Goal: Task Accomplishment & Management: Manage account settings

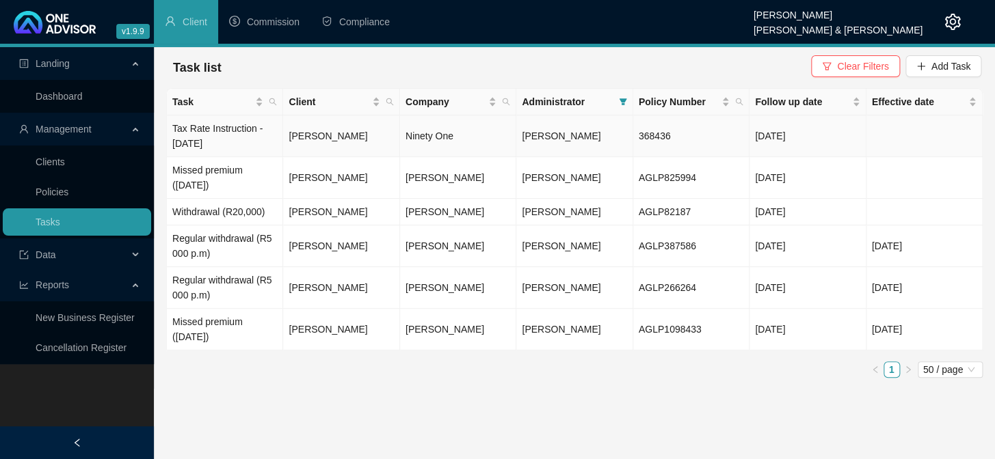
click at [334, 137] on td "[PERSON_NAME]" at bounding box center [341, 137] width 116 height 42
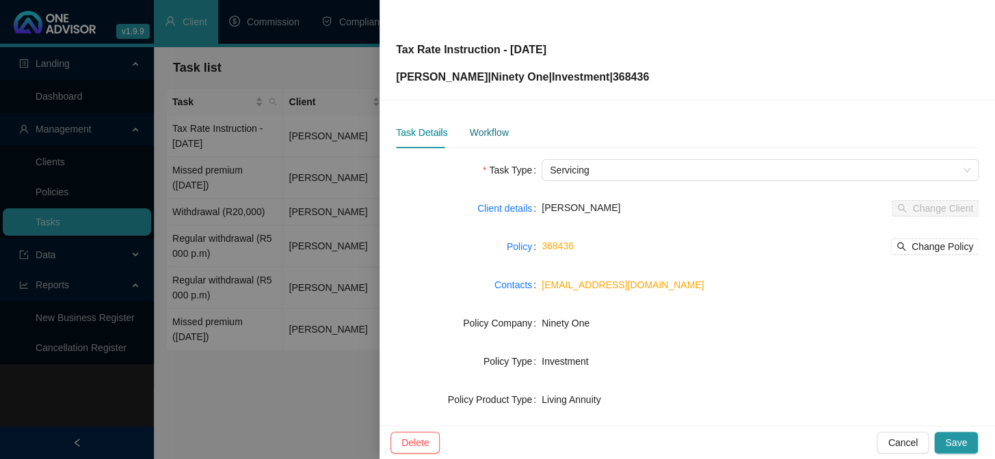
click at [477, 126] on div "Workflow" at bounding box center [488, 132] width 39 height 15
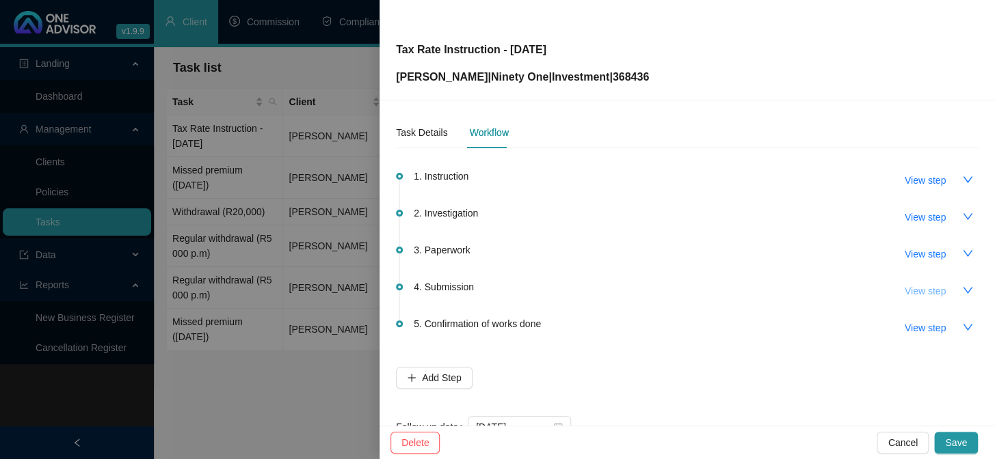
click at [907, 289] on span "View step" at bounding box center [925, 291] width 41 height 15
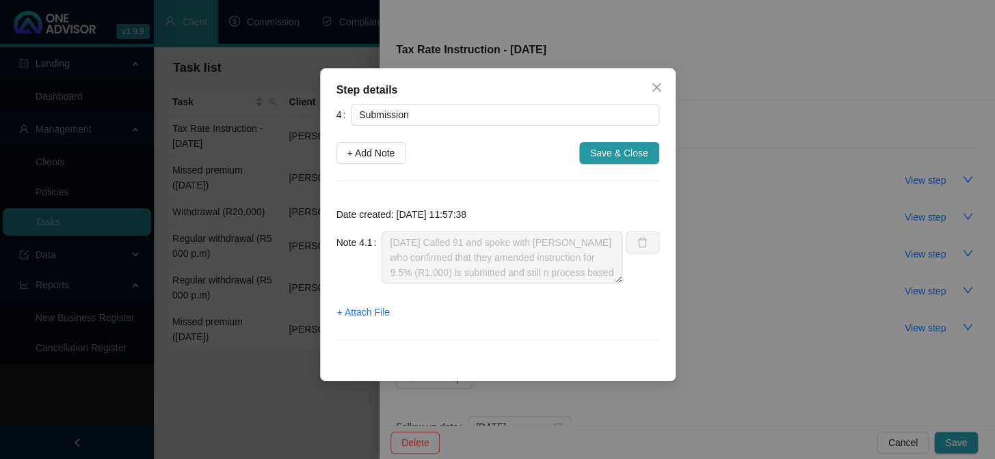
click at [577, 328] on div "Date created: [DATE] 11:57:38 Note 4.1 [DATE] Called 91 and spoke with [PERSON_…" at bounding box center [497, 277] width 323 height 159
click at [855, 376] on div "Step details 4 Submission + Add Note Save & Close Date created: [DATE] 11:57:38…" at bounding box center [497, 229] width 995 height 459
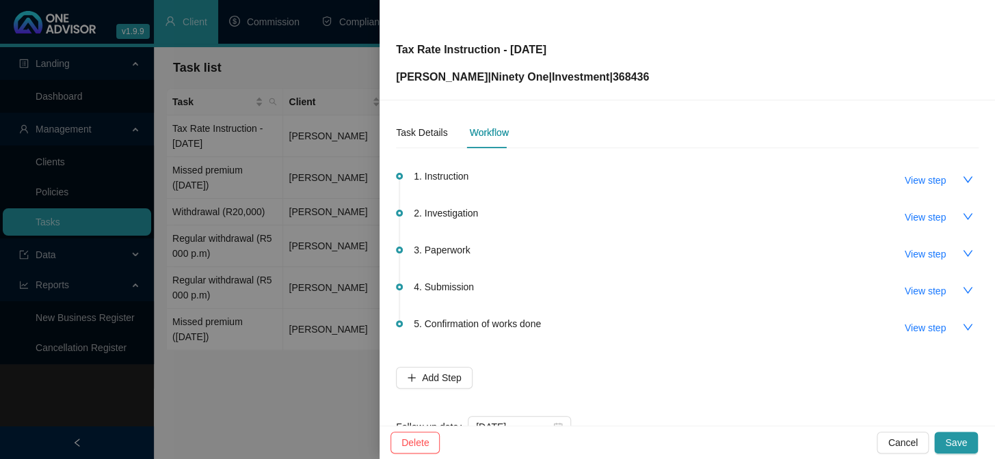
click at [459, 284] on span "4. Submission" at bounding box center [444, 287] width 60 height 15
click at [908, 291] on span "View step" at bounding box center [925, 291] width 41 height 15
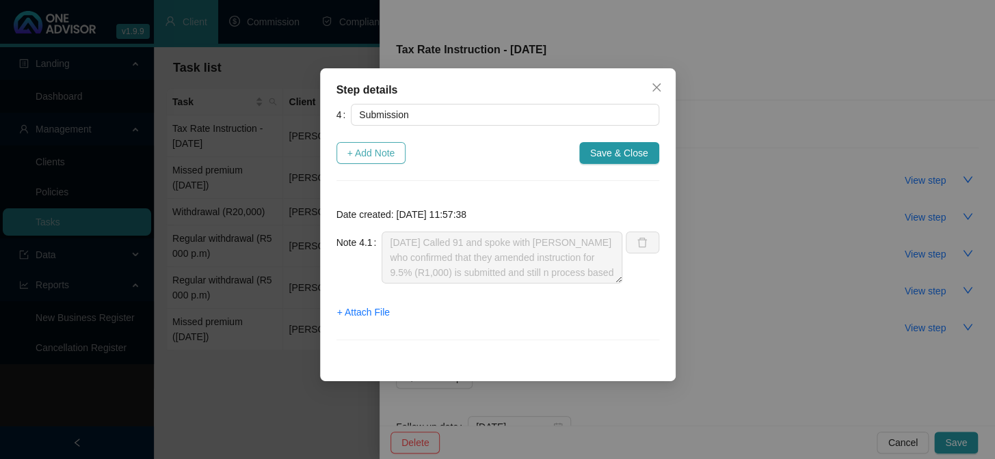
click at [358, 157] on span "+ Add Note" at bounding box center [371, 153] width 48 height 15
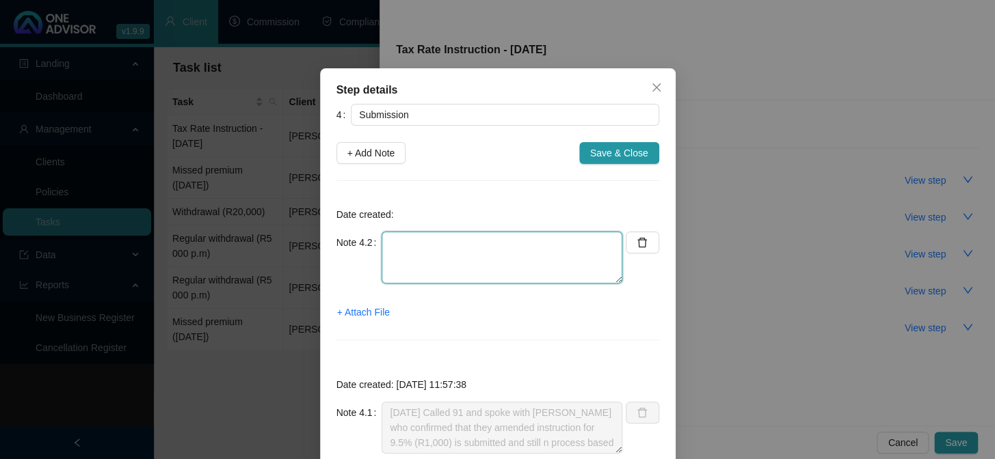
click at [423, 246] on textarea at bounding box center [502, 258] width 241 height 52
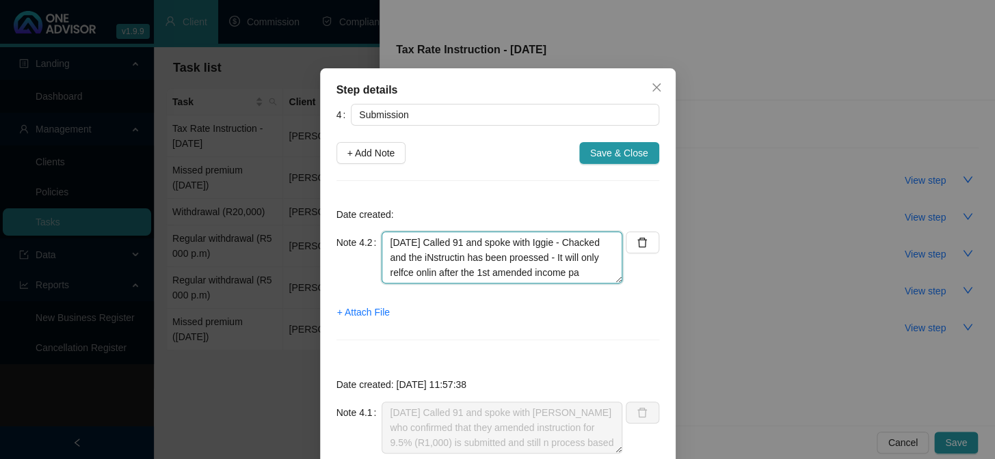
scroll to position [11, 0]
click at [400, 246] on textarea "[DATE] Called 91 and spoke with Iggie - Chacked and the iNstructin has been pro…" at bounding box center [502, 258] width 241 height 52
click at [466, 245] on textarea "[DATE] Called 91 and spoke with Iggie - Checked and the iNstructin has been pro…" at bounding box center [502, 258] width 241 height 52
click at [492, 257] on textarea "[DATE] Called 91 and spoke with Iggie - Checked and the instructin has been pro…" at bounding box center [502, 258] width 241 height 52
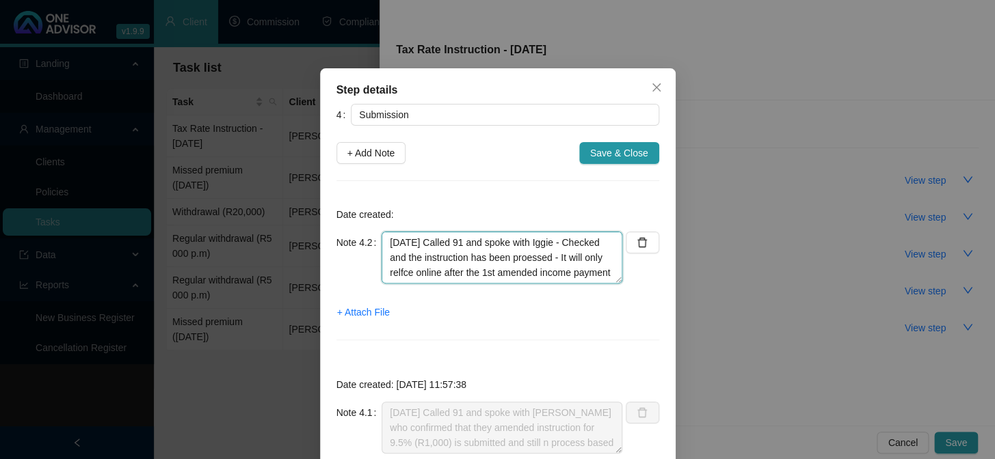
click at [573, 258] on textarea "[DATE] Called 91 and spoke with Iggie - Checked and the instruction has been pr…" at bounding box center [502, 258] width 241 height 52
click at [555, 260] on textarea "[DATE] Called 91 and spoke with Iggie - Checked and the instruction has been pr…" at bounding box center [502, 258] width 241 height 52
click at [583, 274] on textarea "[DATE] Called 91 and spoke with Iggie - Checked and the instruction has been pr…" at bounding box center [502, 258] width 241 height 52
type textarea "[DATE] Called 91 and spoke with Iggie - Checked and the instruction has been pr…"
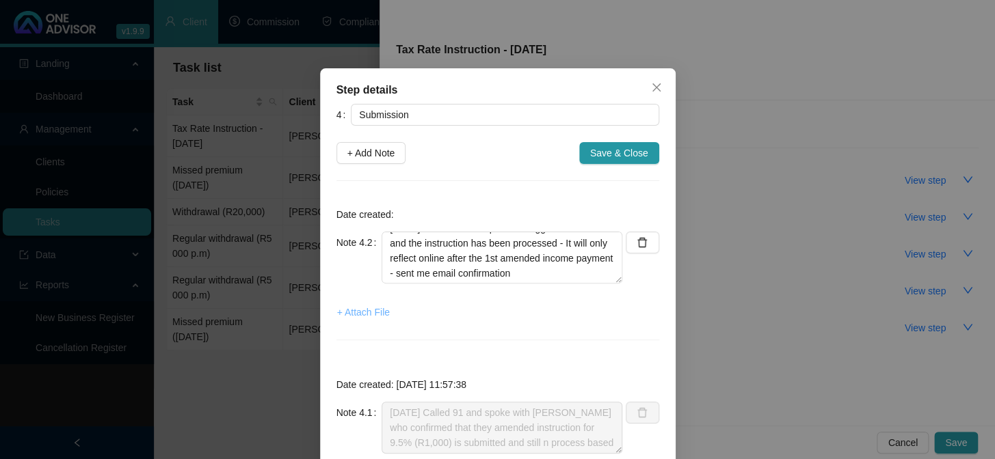
click at [370, 312] on span "+ Attach File" at bounding box center [363, 312] width 53 height 15
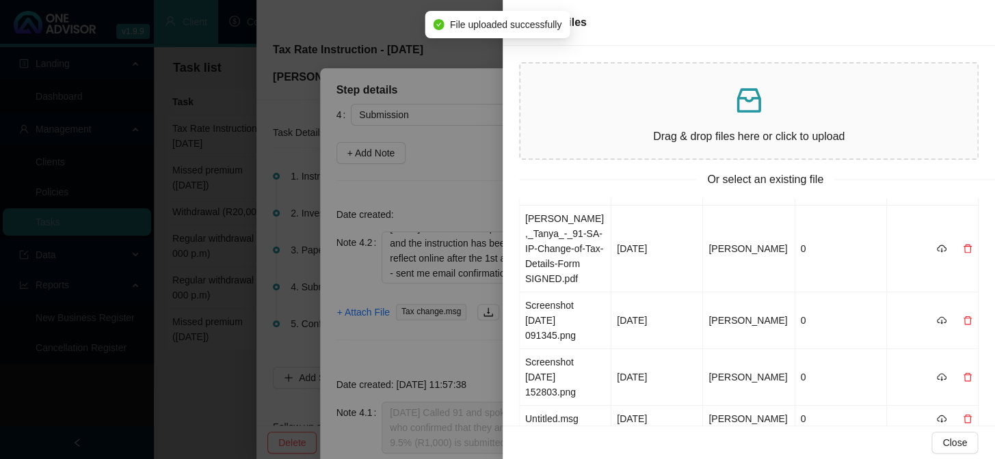
scroll to position [0, 0]
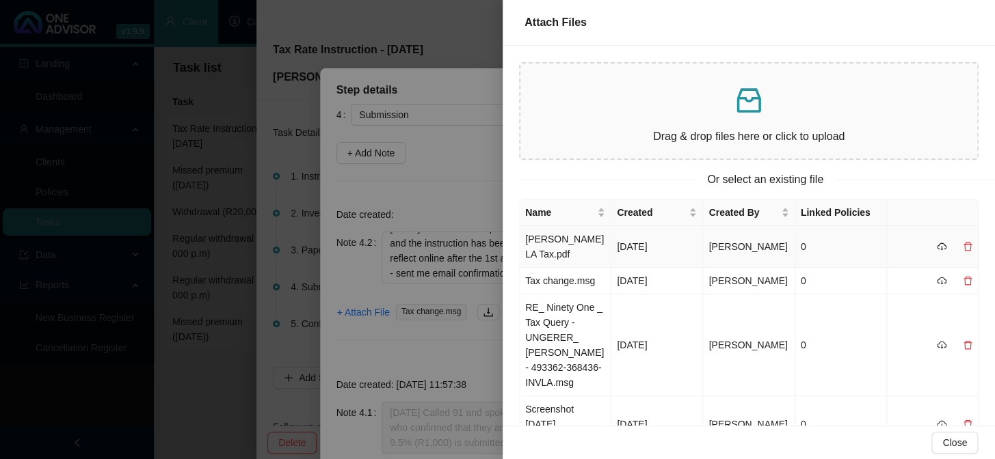
click at [540, 239] on td "[PERSON_NAME] LA Tax.pdf" at bounding box center [566, 247] width 92 height 42
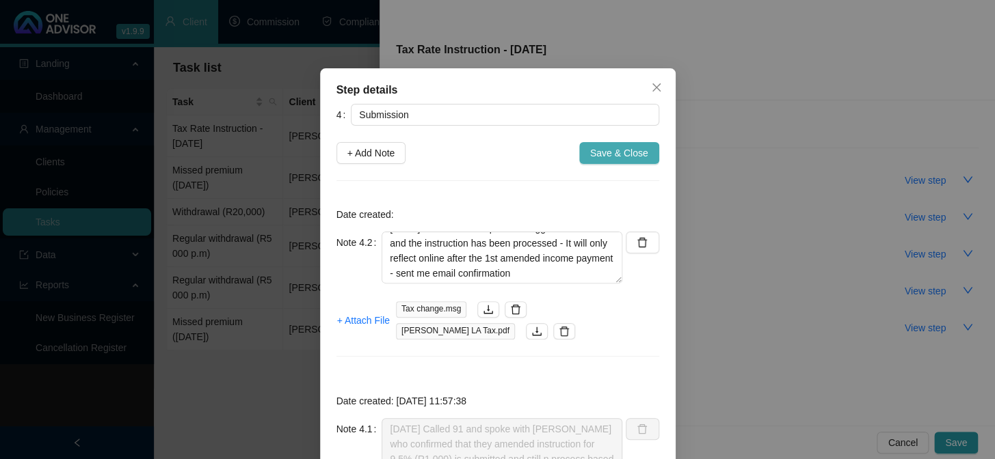
click at [615, 157] on span "Save & Close" at bounding box center [619, 153] width 58 height 15
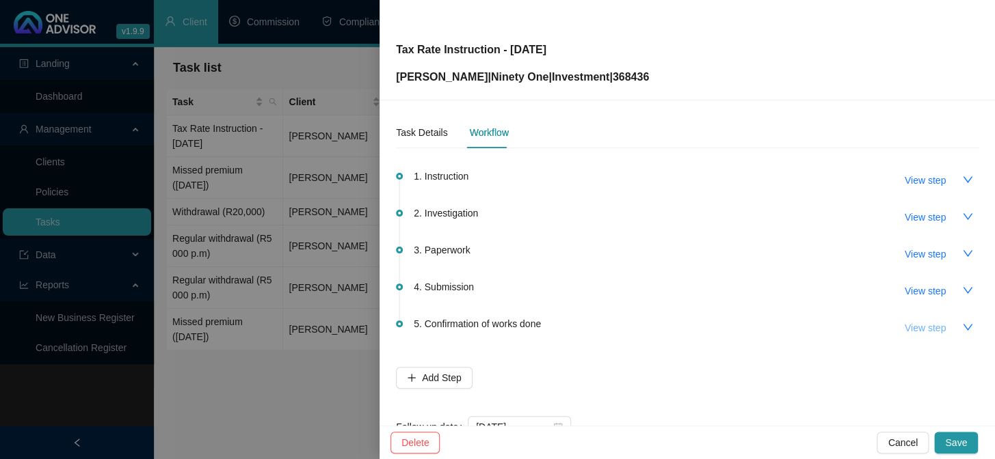
click at [918, 323] on span "View step" at bounding box center [925, 328] width 41 height 15
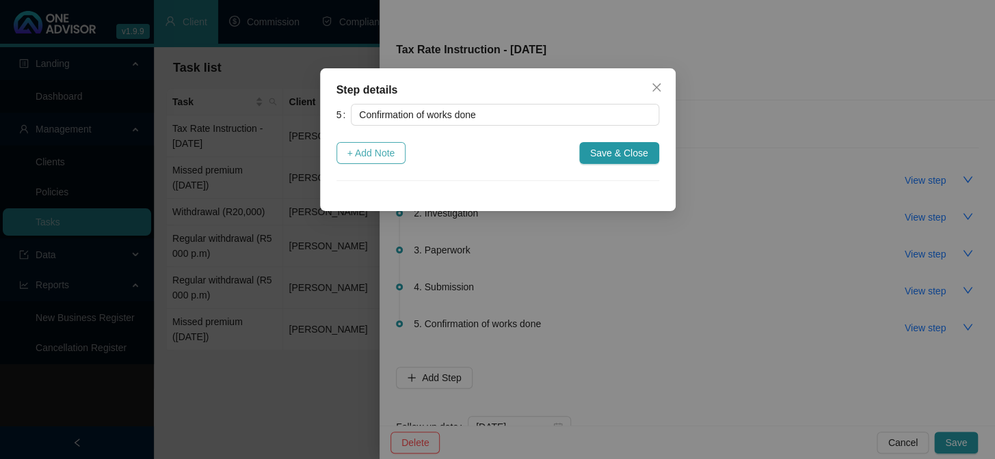
click at [368, 158] on span "+ Add Note" at bounding box center [371, 153] width 48 height 15
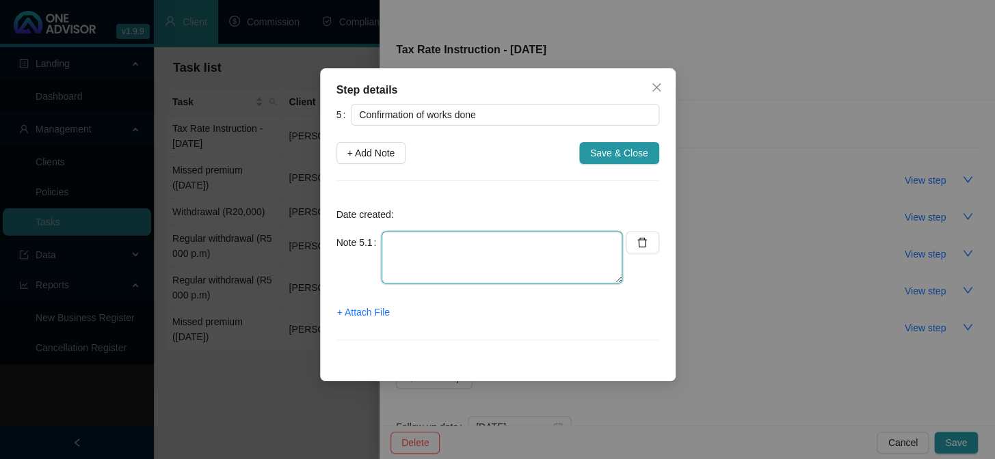
click at [392, 243] on textarea at bounding box center [502, 258] width 241 height 52
type textarea "[DATE] Confirmation emailed to client"
click at [353, 312] on span "+ Attach File" at bounding box center [363, 312] width 53 height 15
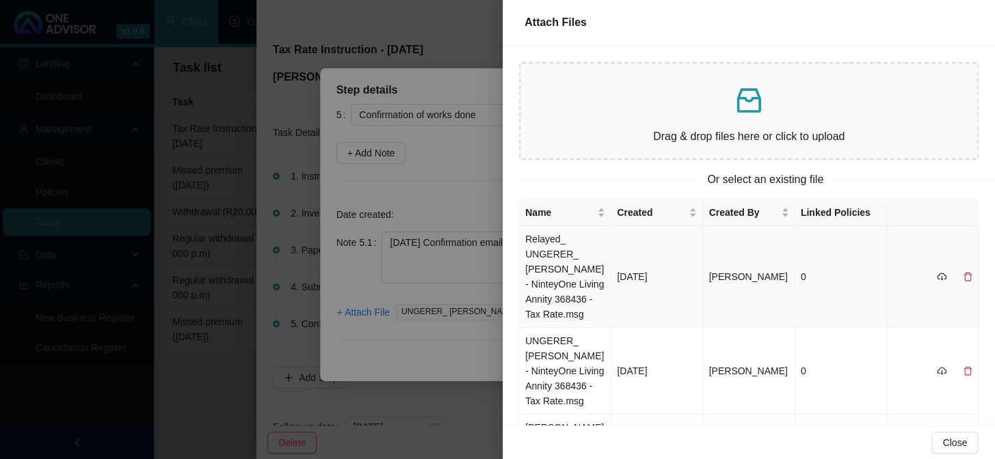
click at [544, 257] on td "Relayed_ UNGERER_ [PERSON_NAME] - NinteyOne Living Annity 368436 - Tax Rate.msg" at bounding box center [566, 277] width 92 height 102
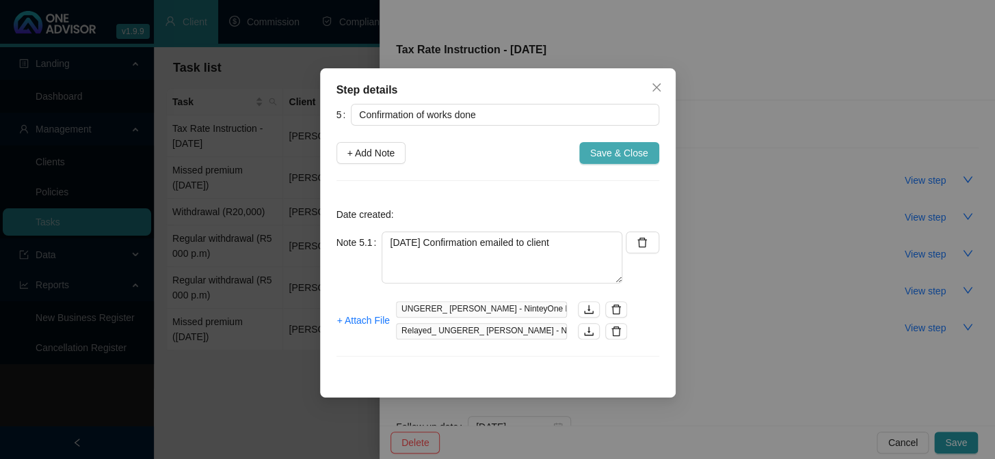
click at [617, 155] on span "Save & Close" at bounding box center [619, 153] width 58 height 15
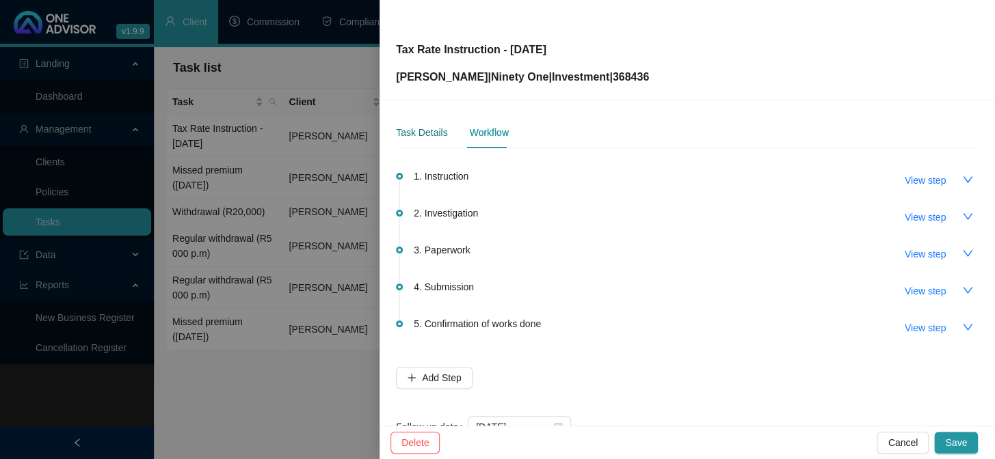
click at [431, 136] on div "Task Details" at bounding box center [421, 132] width 51 height 15
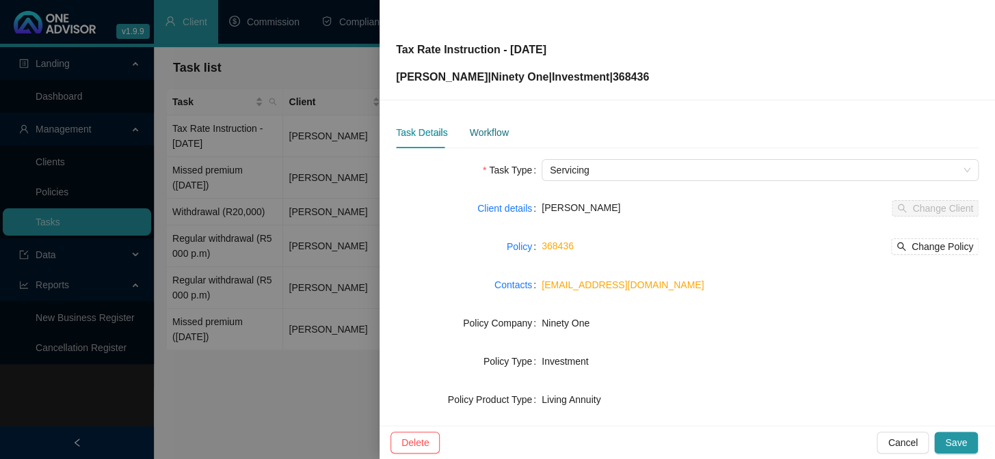
click at [492, 131] on div "Workflow" at bounding box center [488, 132] width 39 height 15
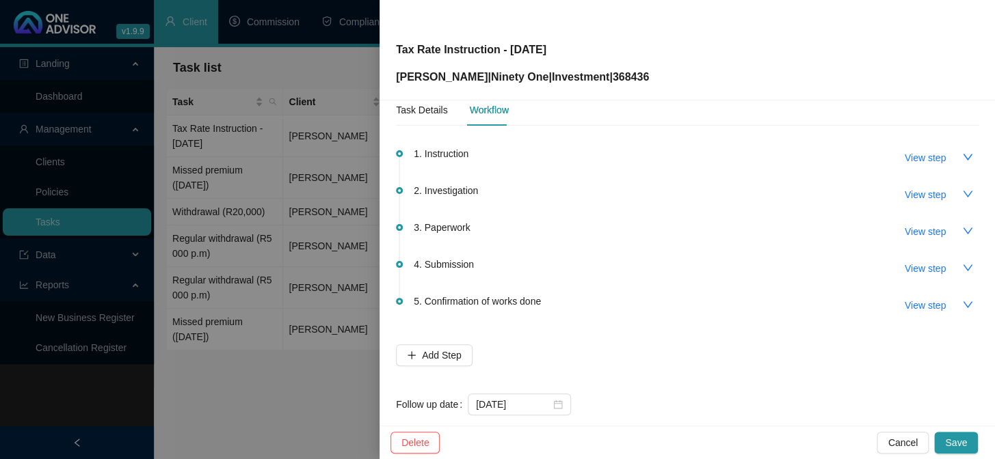
scroll to position [44, 0]
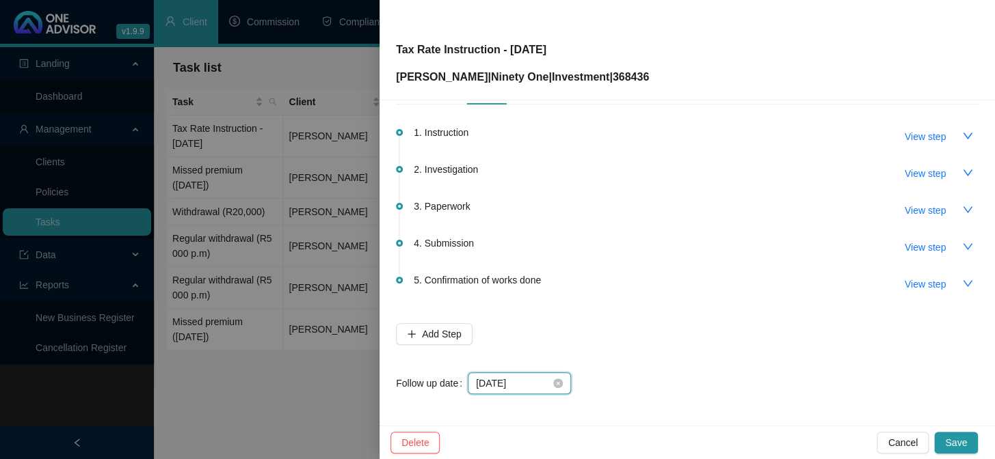
click at [533, 382] on input "[DATE]" at bounding box center [513, 383] width 75 height 15
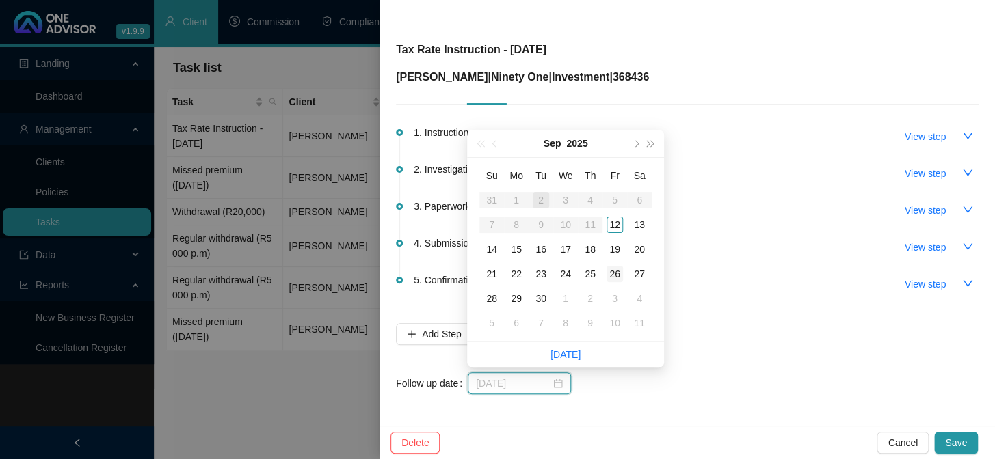
type input "[DATE]"
click at [613, 274] on div "26" at bounding box center [614, 274] width 16 height 16
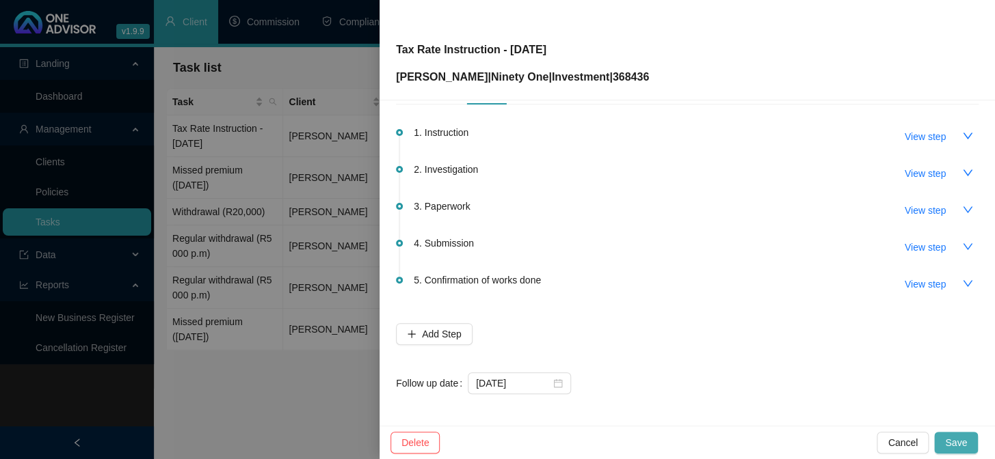
click at [959, 433] on button "Save" at bounding box center [956, 443] width 44 height 22
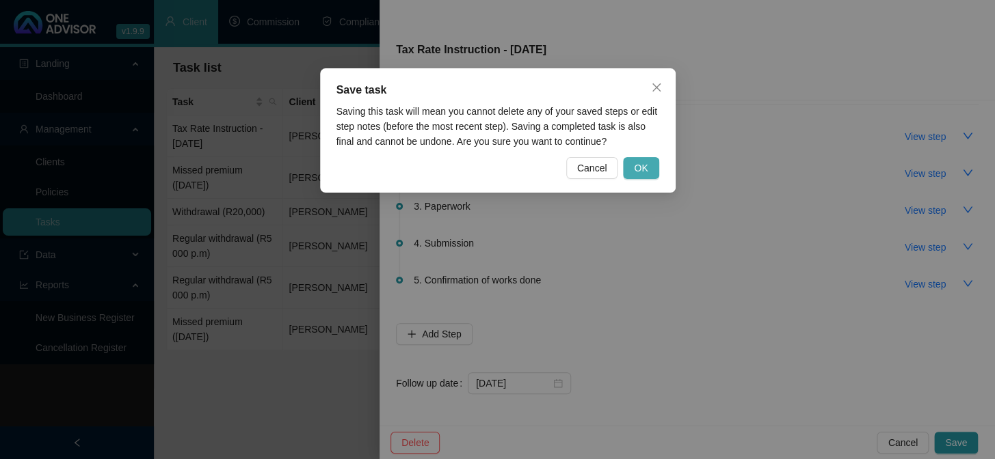
click at [637, 169] on span "OK" at bounding box center [641, 168] width 14 height 15
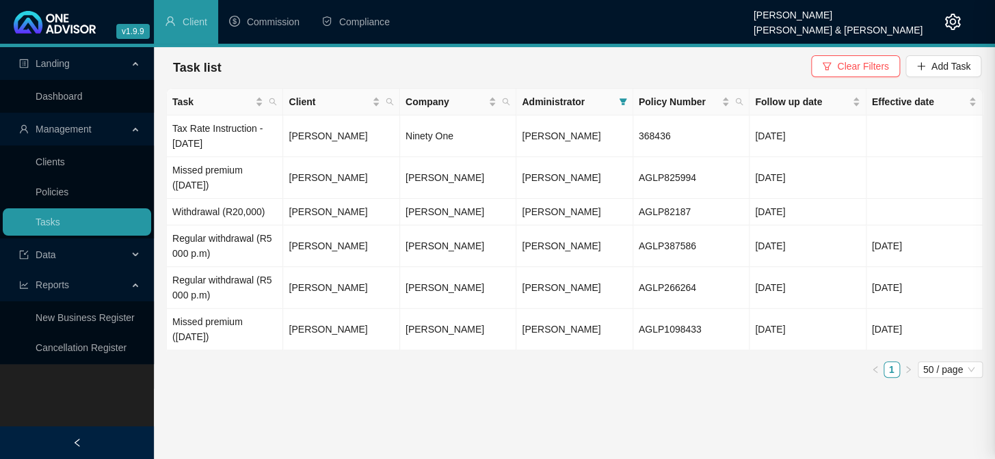
scroll to position [0, 0]
click at [53, 377] on div "Landing Dashboard Management Clients Policies Tasks Data Reports New Business R…" at bounding box center [77, 276] width 154 height 459
click at [940, 63] on span "Add Task" at bounding box center [950, 66] width 39 height 15
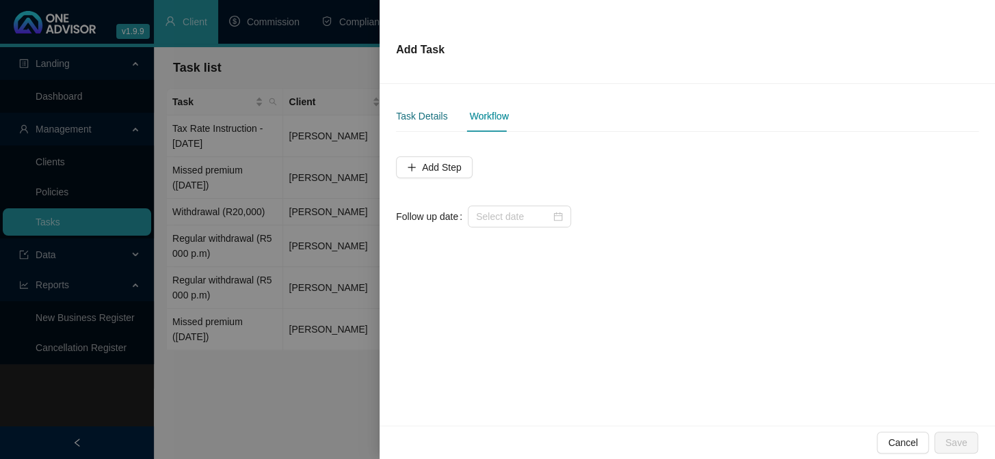
click at [427, 119] on div "Task Details" at bounding box center [421, 116] width 51 height 15
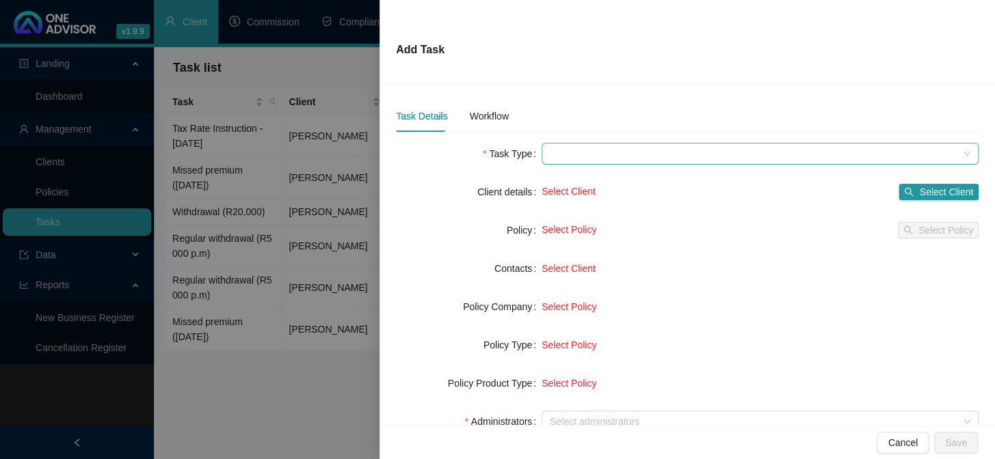
click at [585, 158] on span at bounding box center [760, 154] width 421 height 21
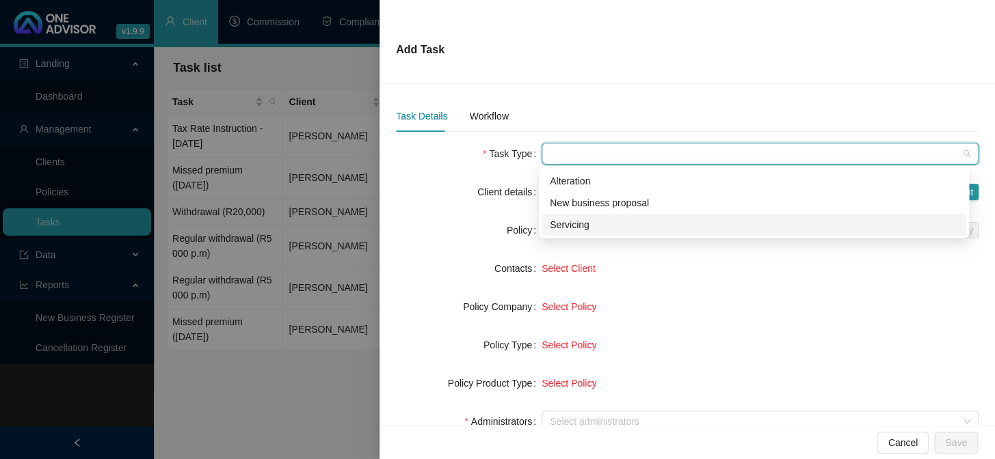
click at [560, 224] on div "Servicing" at bounding box center [754, 224] width 408 height 15
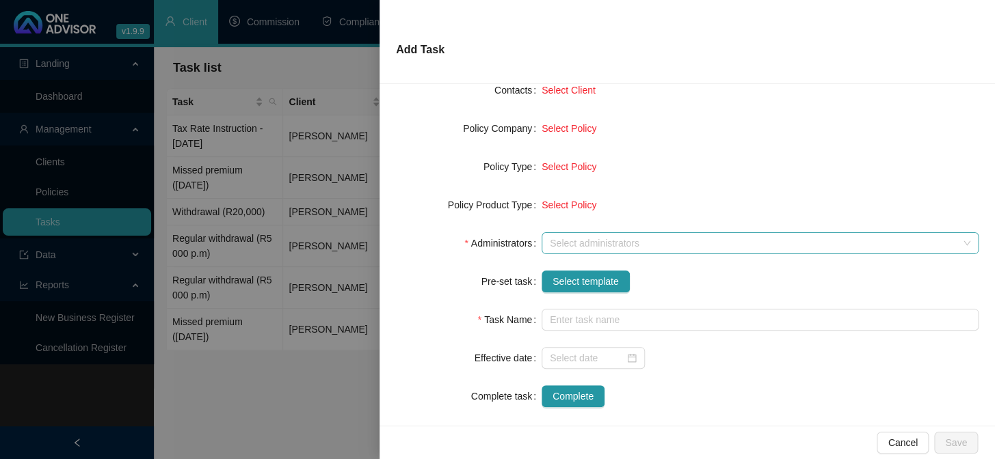
scroll to position [186, 0]
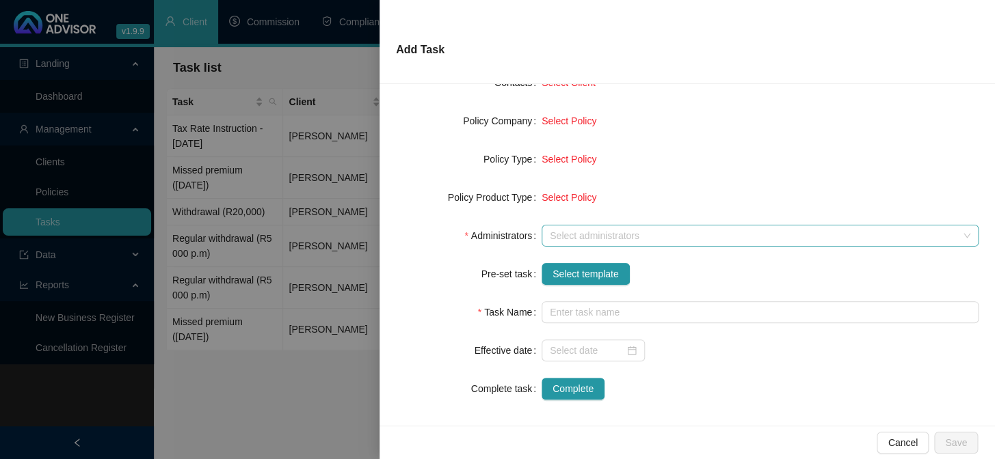
click at [568, 237] on div at bounding box center [752, 236] width 417 height 10
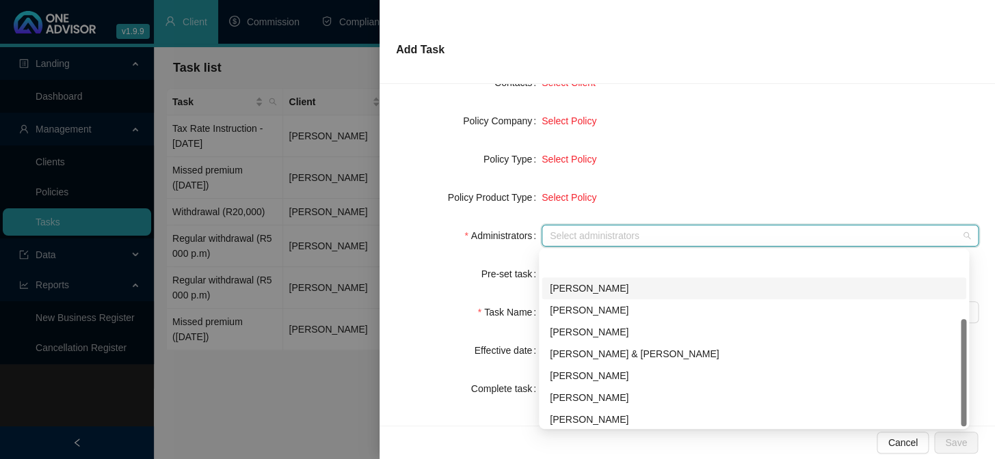
scroll to position [109, 0]
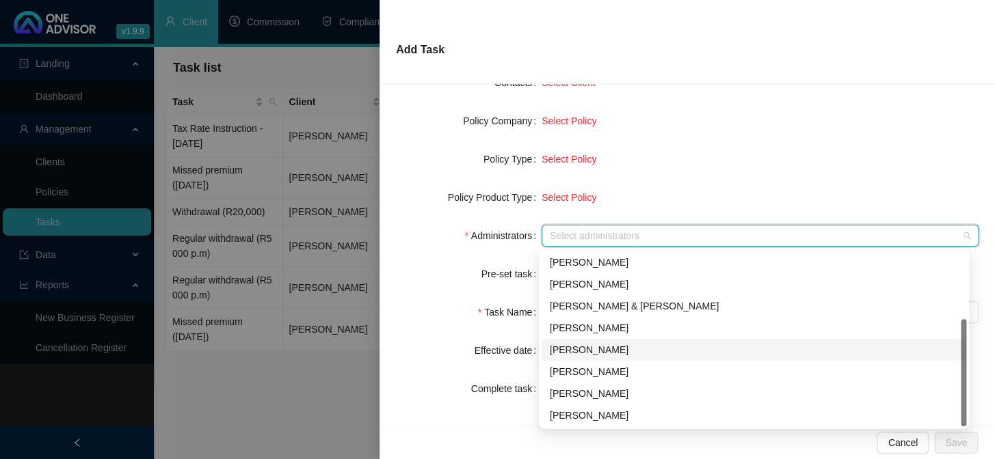
click at [572, 345] on div "[PERSON_NAME]" at bounding box center [754, 350] width 408 height 15
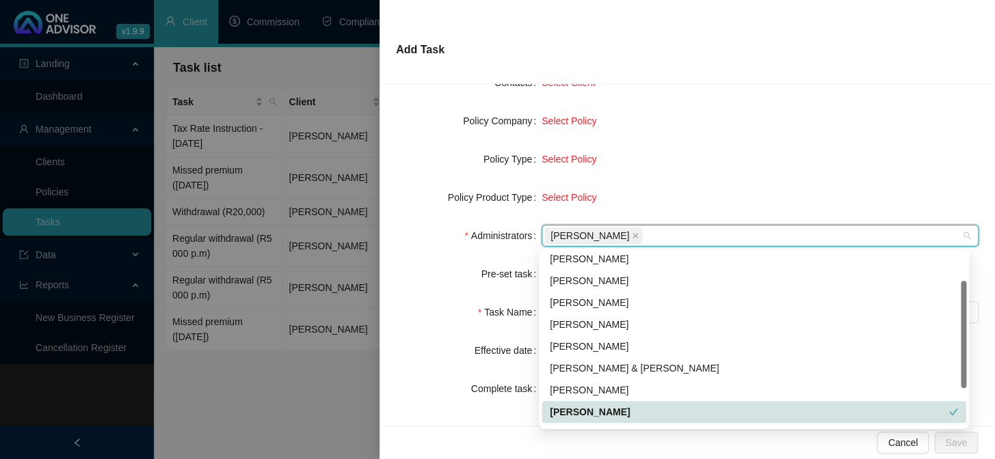
scroll to position [0, 0]
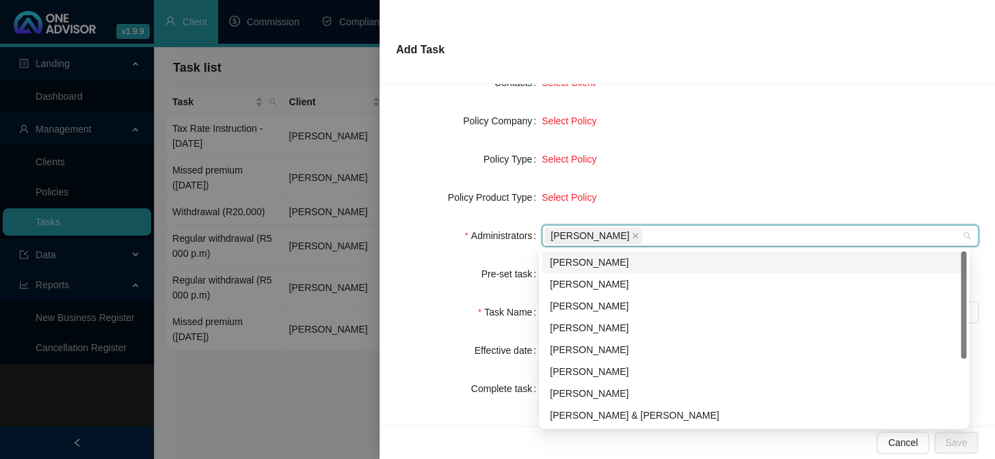
click at [667, 158] on div "Select Policy" at bounding box center [760, 159] width 437 height 15
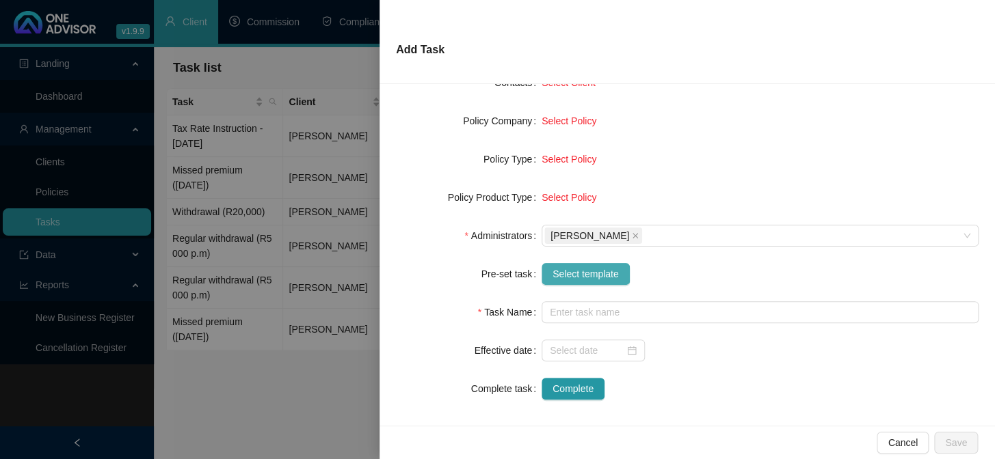
click at [570, 275] on span "Select template" at bounding box center [585, 274] width 66 height 15
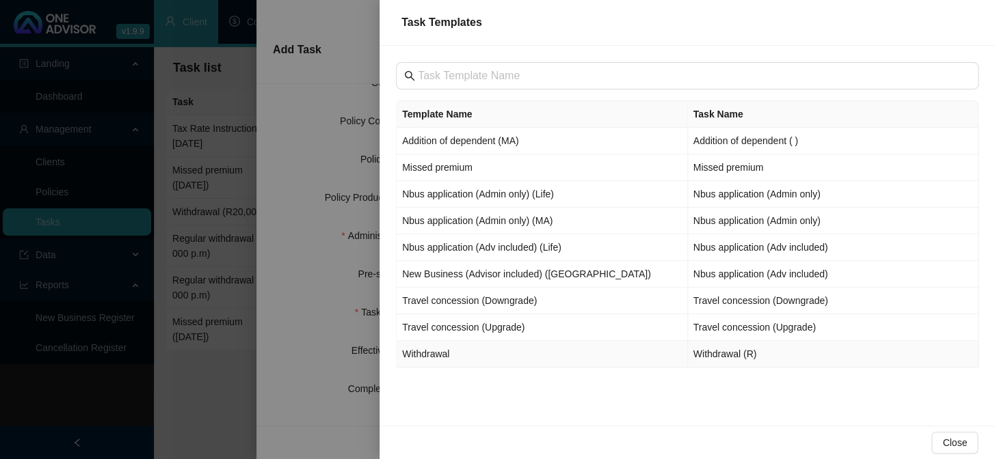
click at [430, 352] on td "Withdrawal" at bounding box center [542, 354] width 291 height 27
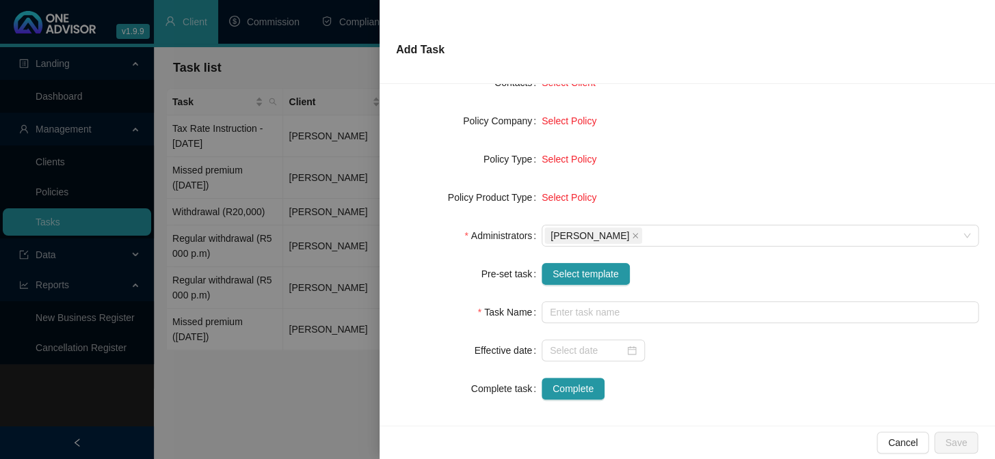
type input "Withdrawal (R)"
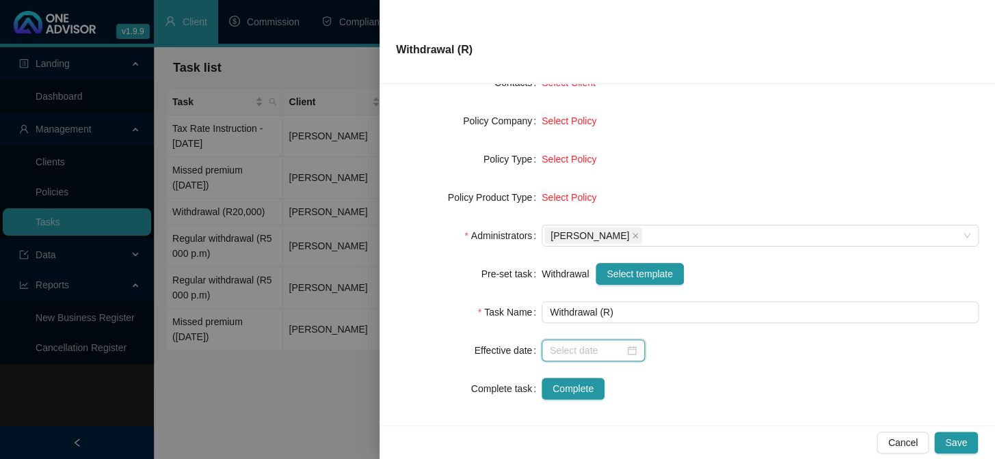
click at [574, 348] on input at bounding box center [587, 350] width 75 height 15
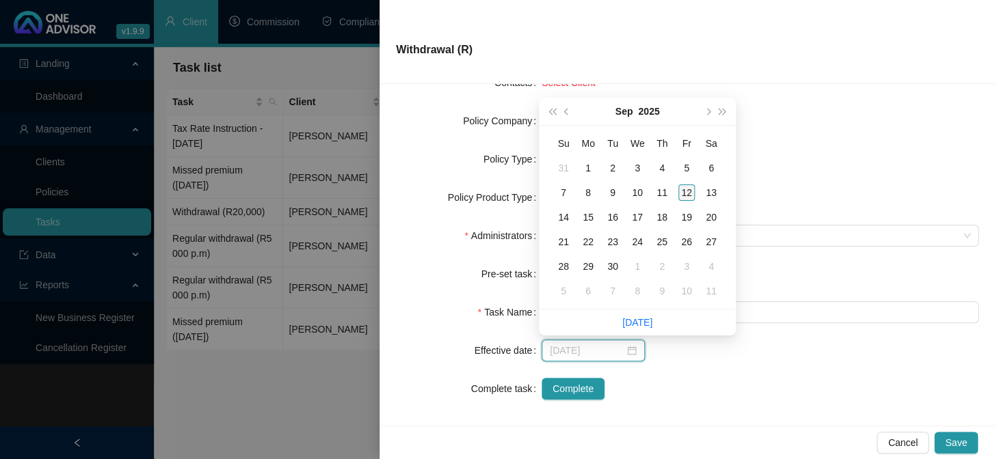
type input "[DATE]"
click at [687, 194] on div "12" at bounding box center [686, 193] width 16 height 16
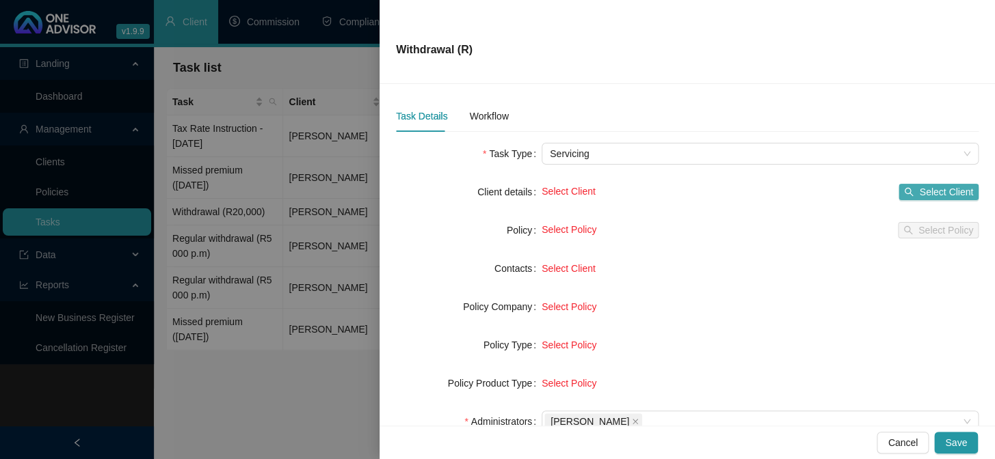
click at [908, 193] on button "Select Client" at bounding box center [938, 192] width 80 height 16
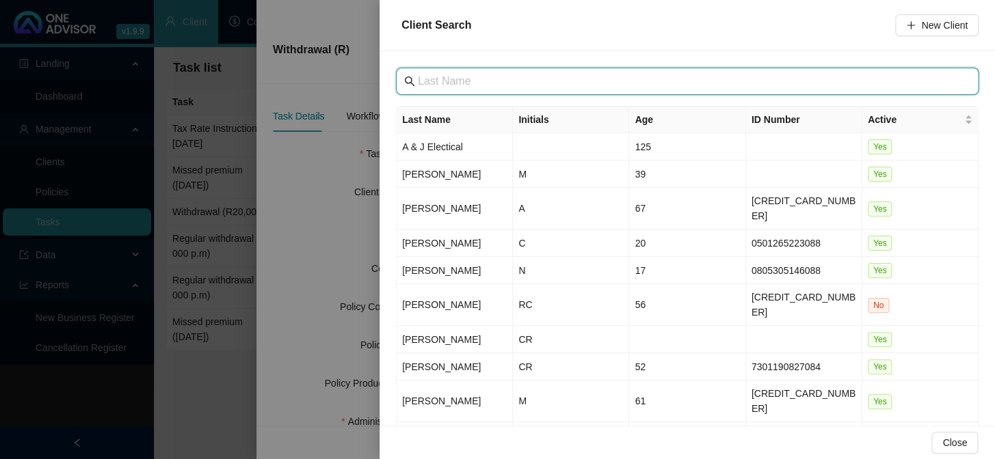
click at [472, 85] on input "text" at bounding box center [689, 81] width 542 height 16
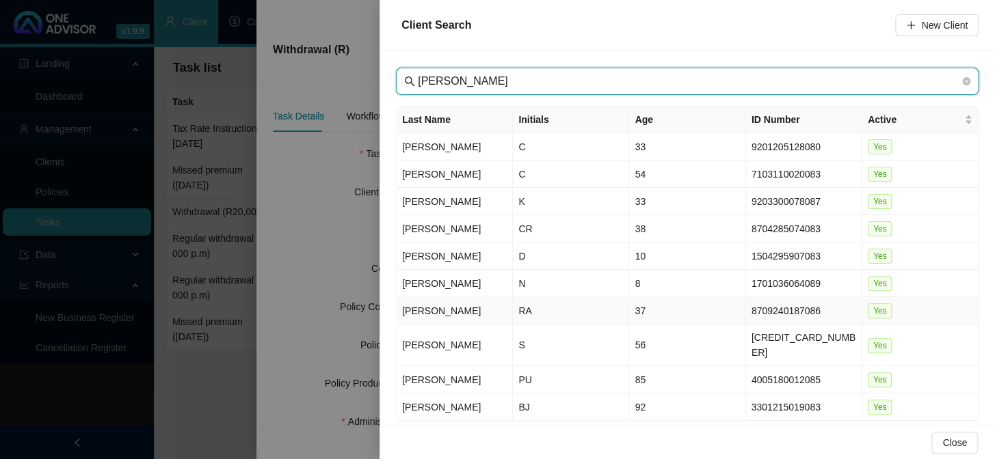
type input "[PERSON_NAME]"
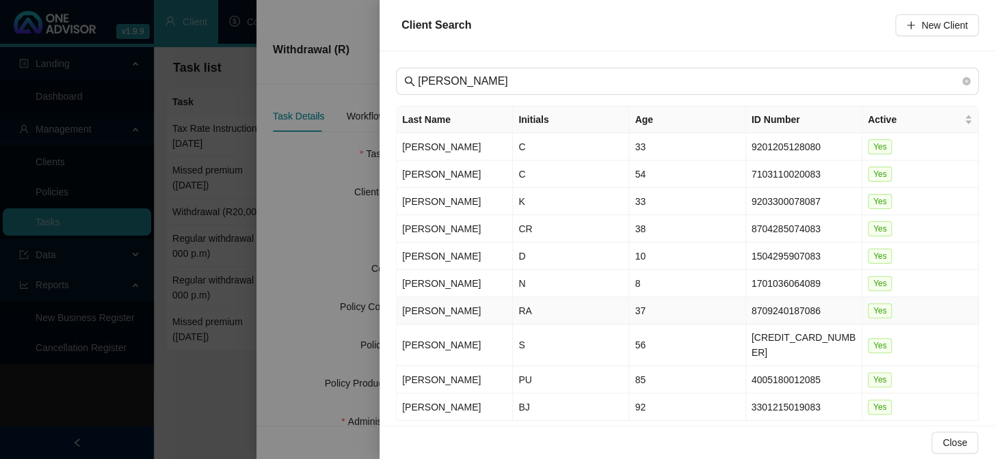
click at [407, 310] on td "[PERSON_NAME]" at bounding box center [455, 310] width 116 height 27
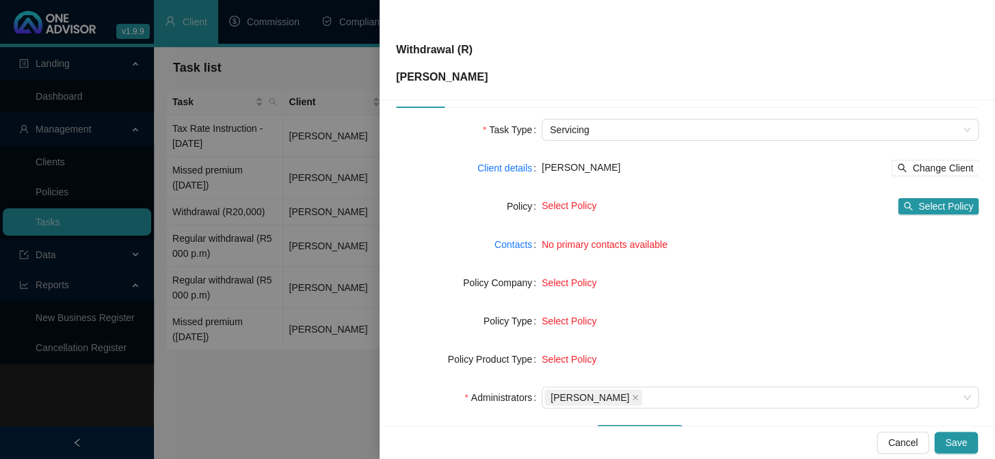
scroll to position [62, 0]
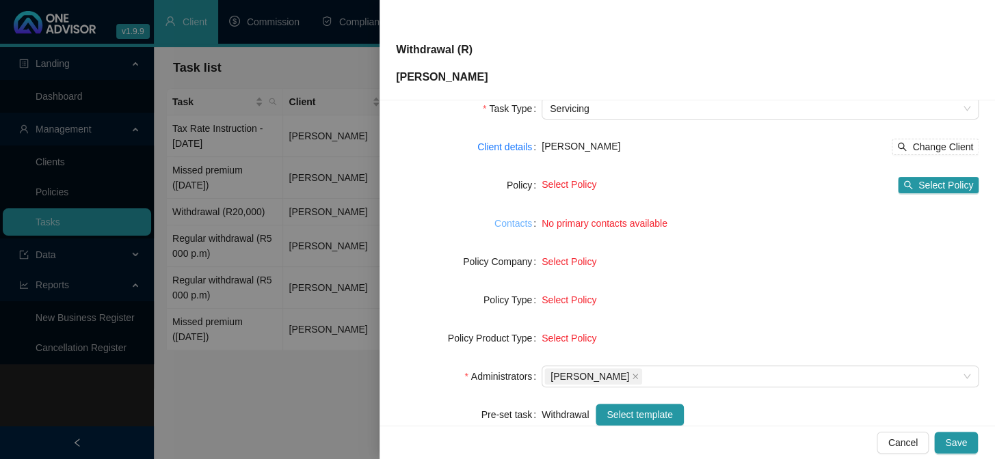
click at [498, 224] on link "Contacts" at bounding box center [513, 223] width 38 height 15
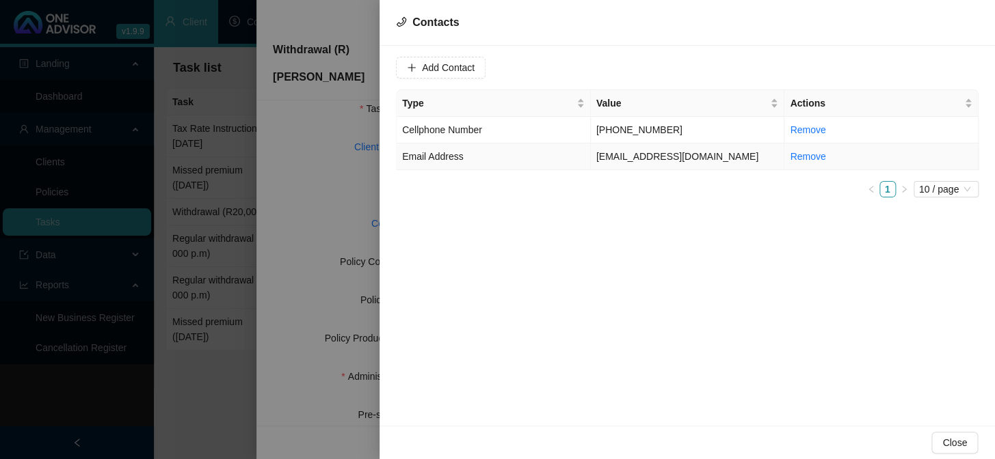
click at [606, 156] on td "[EMAIL_ADDRESS][DOMAIN_NAME]" at bounding box center [688, 157] width 194 height 27
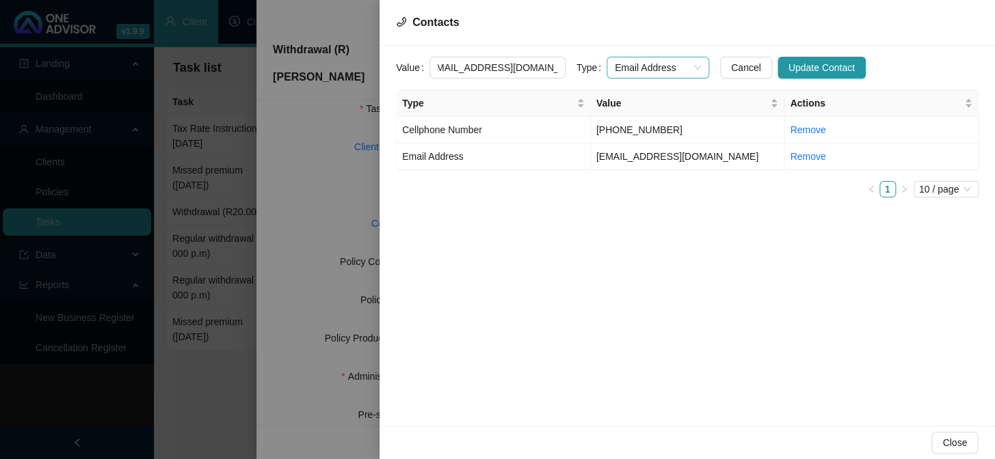
click at [680, 69] on span "Email Address" at bounding box center [658, 67] width 86 height 21
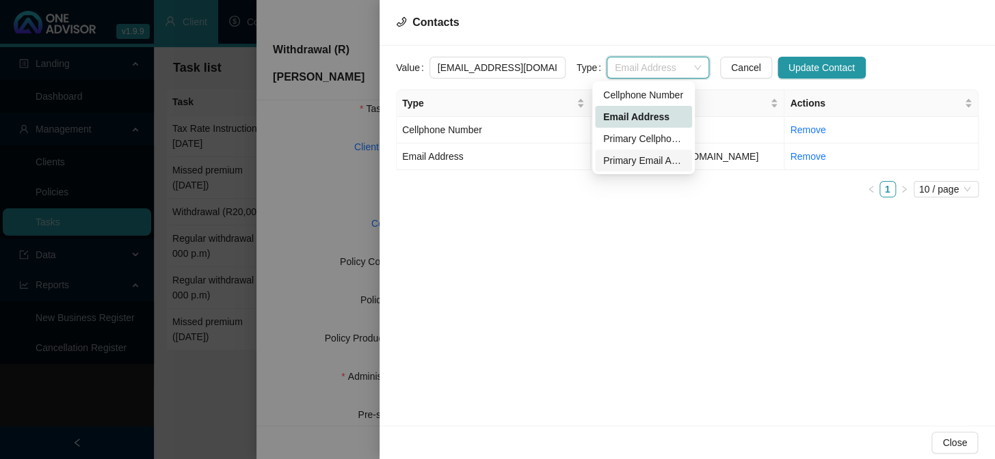
click at [628, 157] on div "Primary Email Address" at bounding box center [643, 160] width 81 height 15
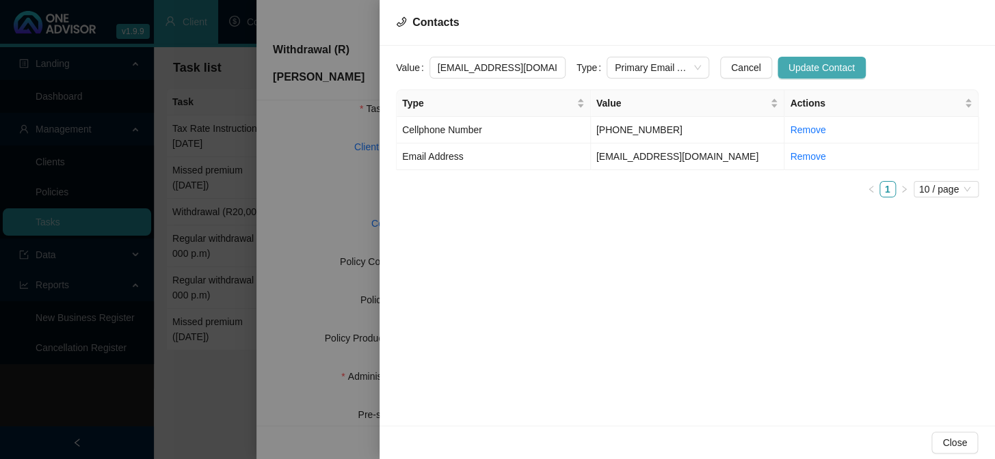
click at [788, 69] on span "Update Contact" at bounding box center [821, 67] width 66 height 15
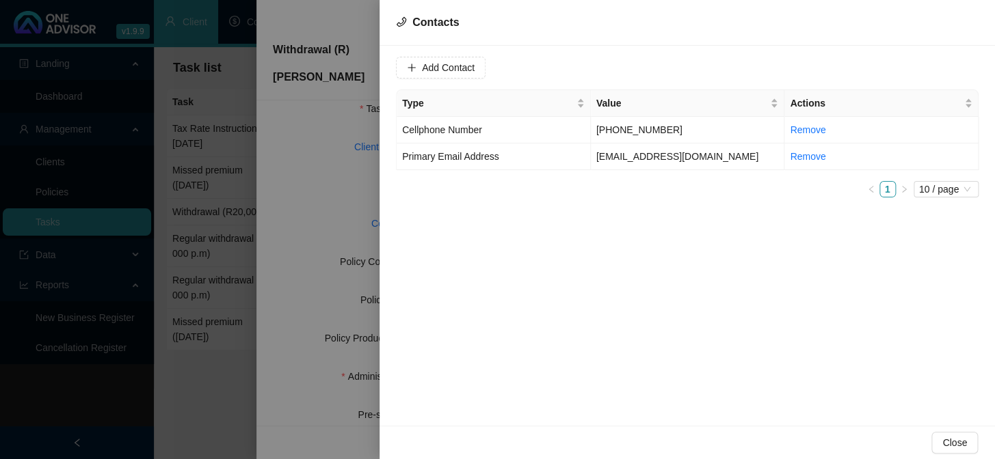
click at [515, 291] on div "Add Contact Type Value Actions Cellphone Number [PHONE_NUMBER] Remove Primary E…" at bounding box center [686, 236] width 615 height 380
click at [315, 205] on div at bounding box center [497, 229] width 995 height 459
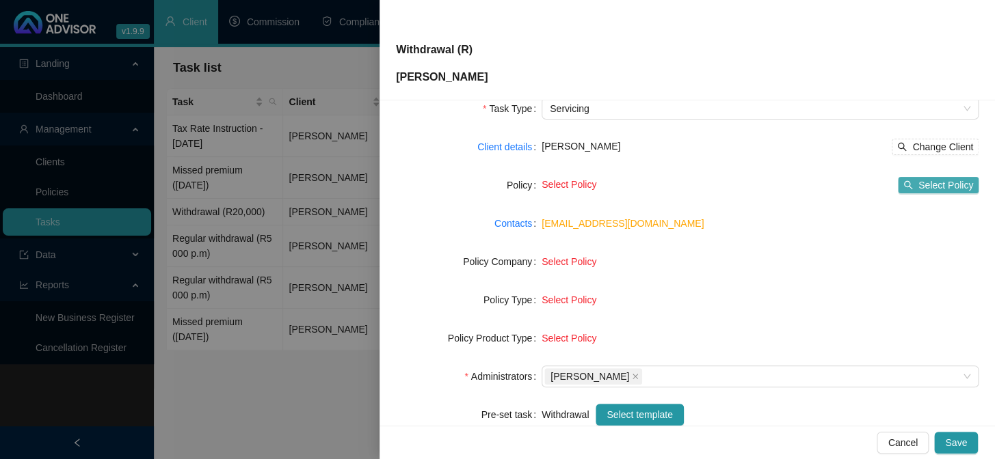
click at [918, 184] on span "Select Policy" at bounding box center [945, 185] width 55 height 15
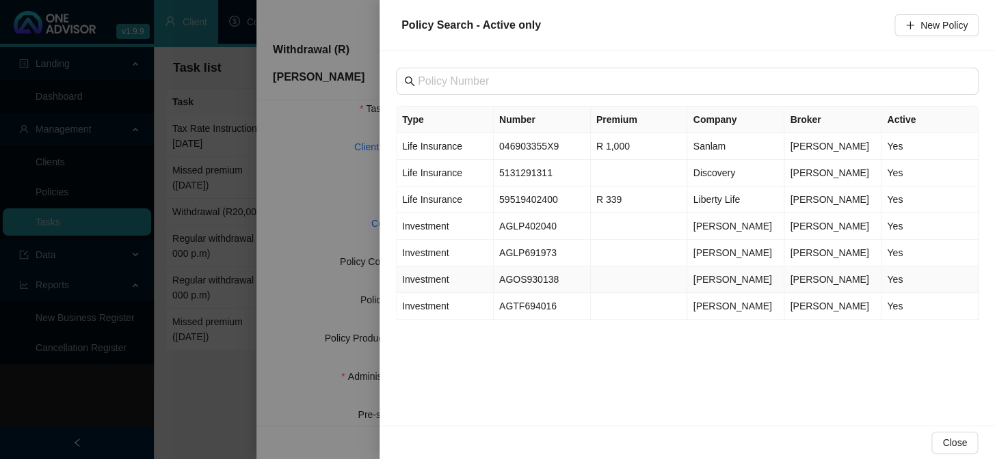
click at [519, 279] on td "AGOS930138" at bounding box center [542, 280] width 97 height 27
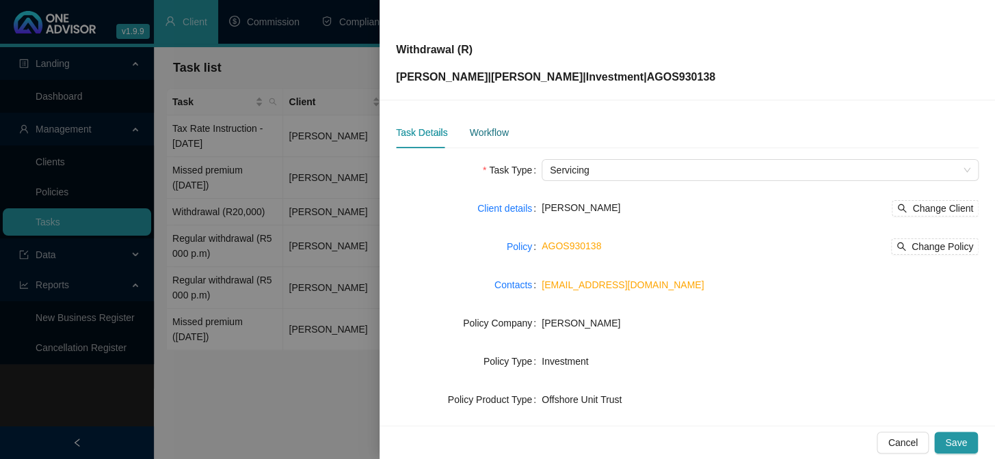
click at [486, 135] on div "Workflow" at bounding box center [488, 132] width 39 height 15
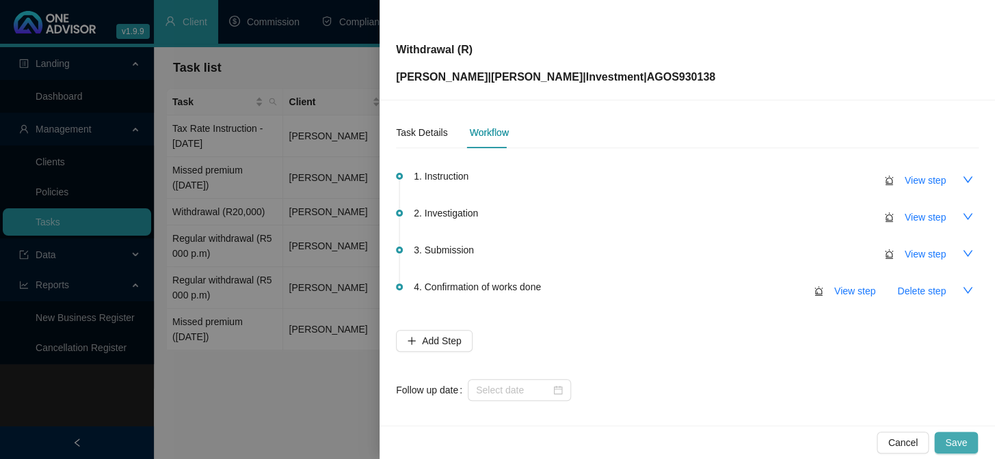
click at [956, 442] on span "Save" at bounding box center [956, 443] width 22 height 15
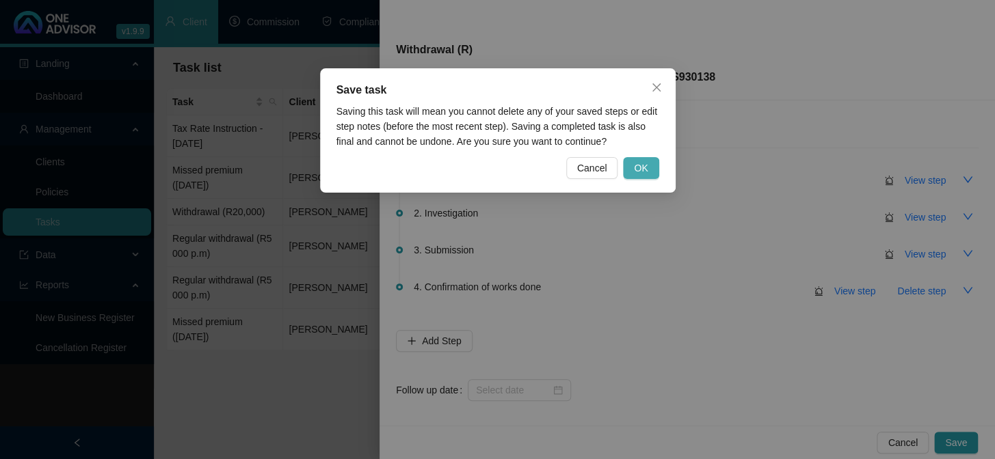
click at [646, 169] on span "OK" at bounding box center [641, 168] width 14 height 15
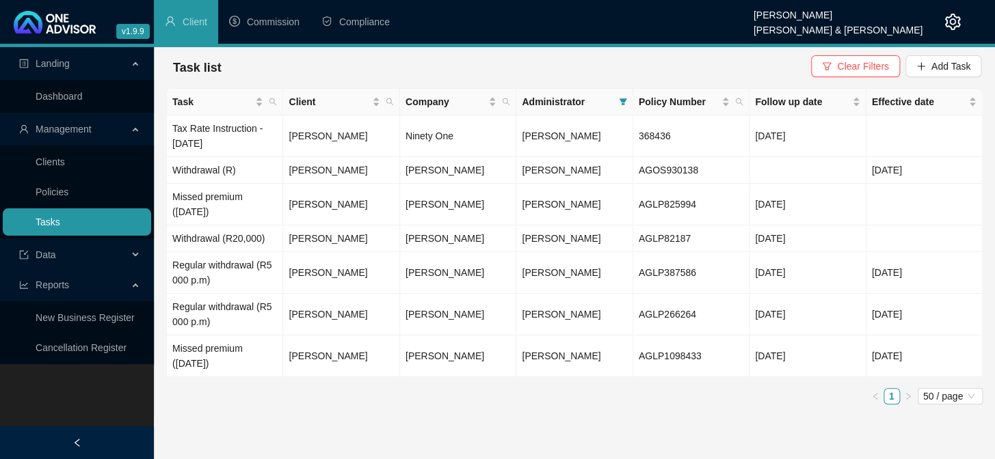
click at [60, 222] on link "Tasks" at bounding box center [48, 222] width 25 height 11
click at [211, 170] on td "Withdrawal (R)" at bounding box center [225, 170] width 116 height 27
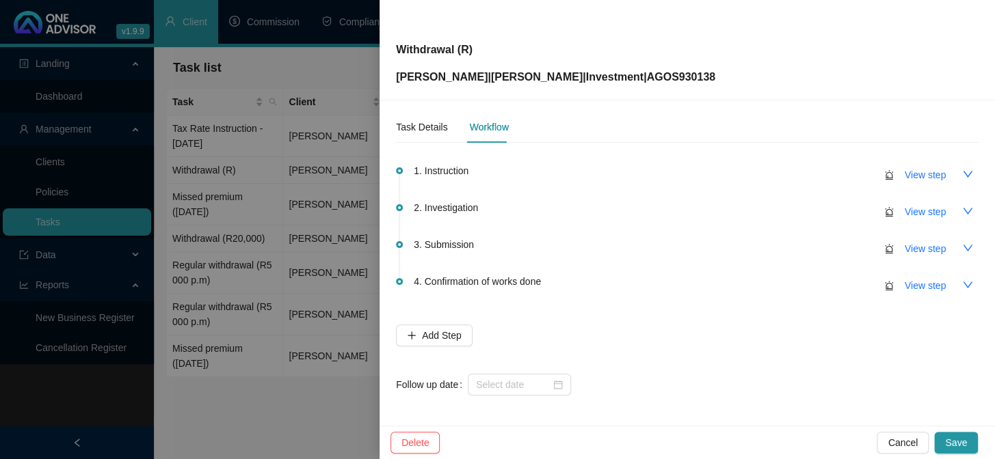
scroll to position [7, 0]
click at [429, 125] on div "Task Details" at bounding box center [421, 125] width 51 height 15
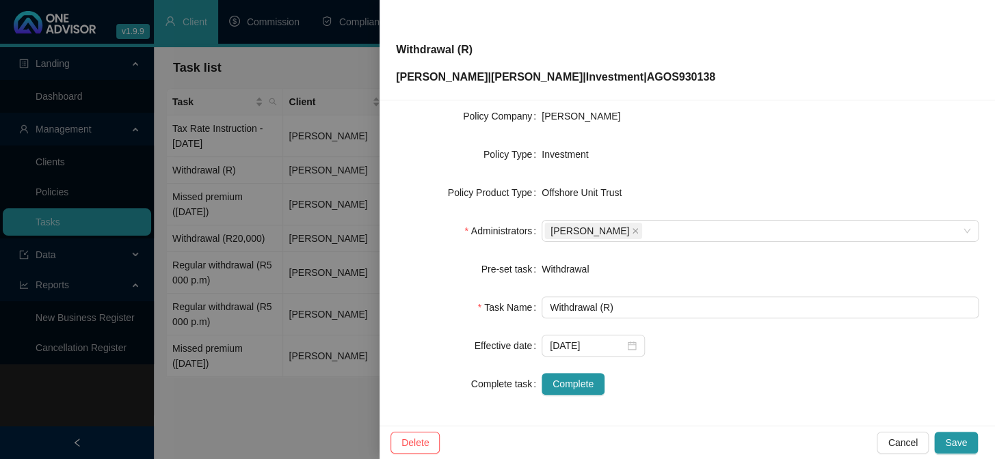
scroll to position [209, 0]
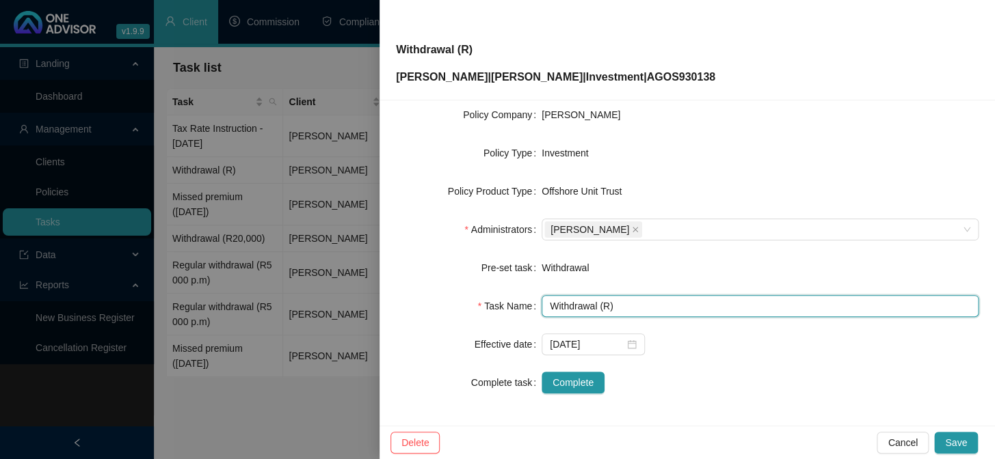
click at [606, 303] on input "Withdrawal (R)" at bounding box center [760, 306] width 437 height 22
type input "Withdrawal (R 100%)"
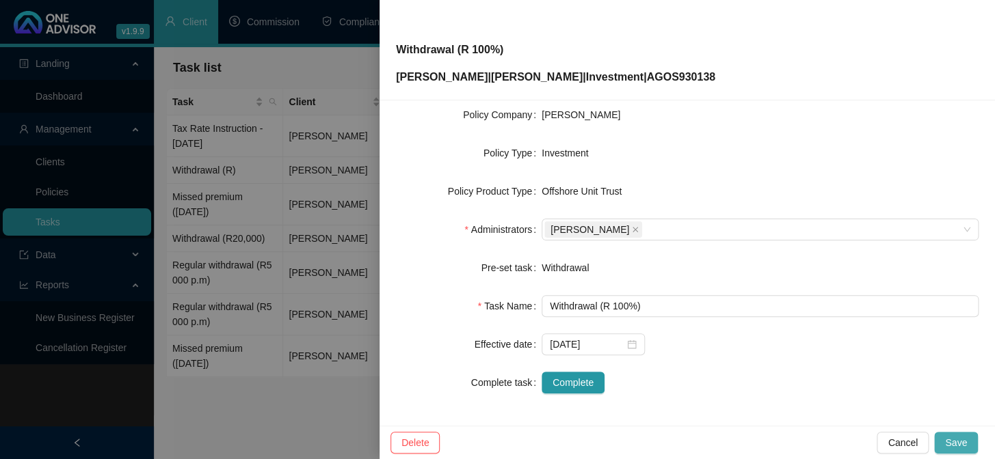
click at [955, 438] on span "Save" at bounding box center [956, 443] width 22 height 15
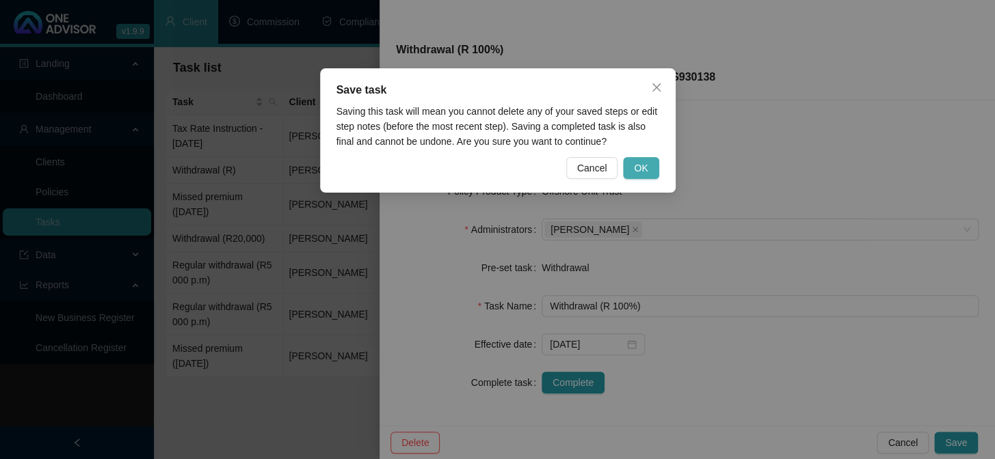
click at [634, 165] on button "OK" at bounding box center [641, 168] width 36 height 22
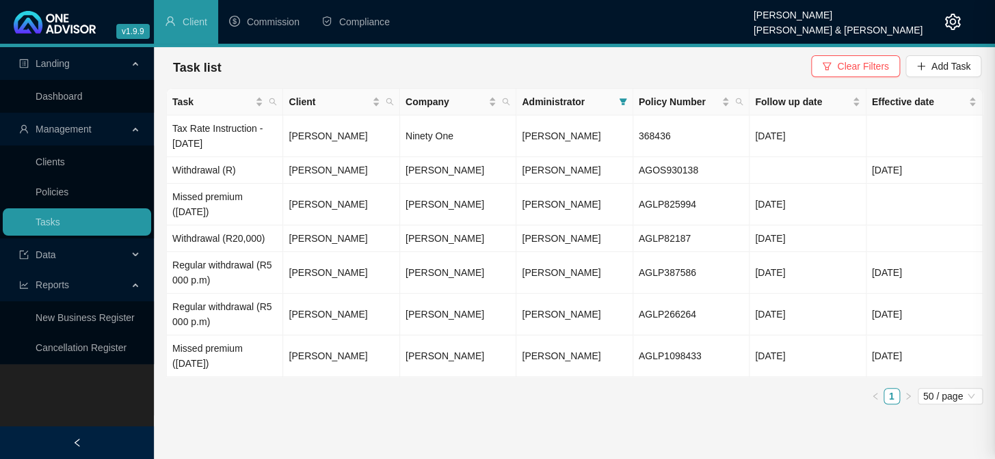
scroll to position [192, 0]
click at [302, 170] on td "[PERSON_NAME]" at bounding box center [341, 170] width 116 height 27
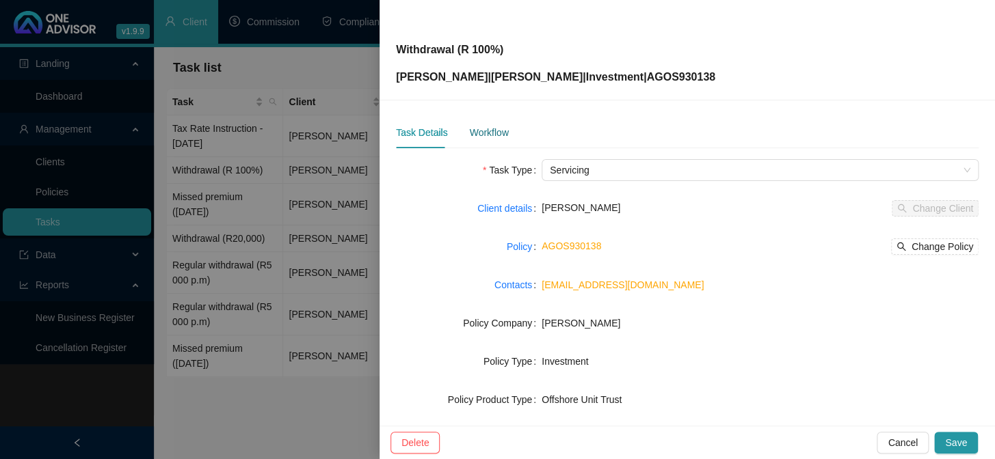
click at [499, 133] on div "Workflow" at bounding box center [488, 132] width 39 height 15
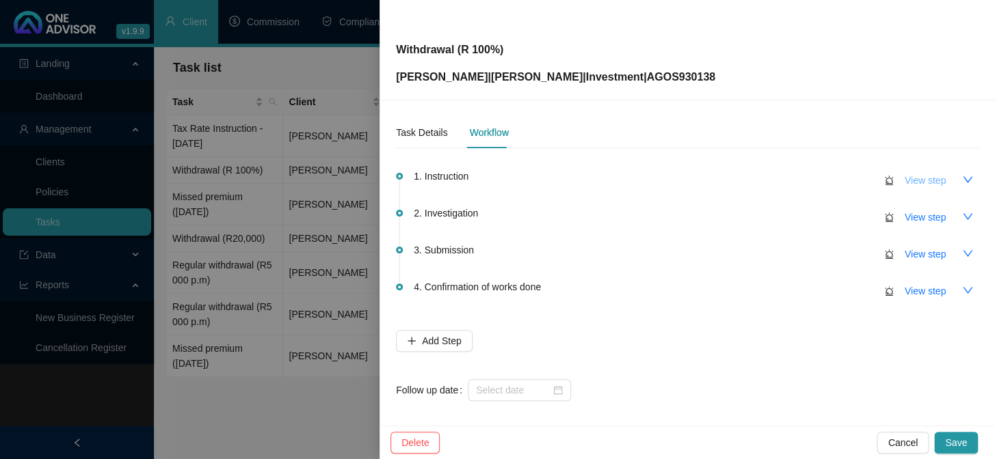
click at [926, 179] on span "View step" at bounding box center [925, 180] width 41 height 15
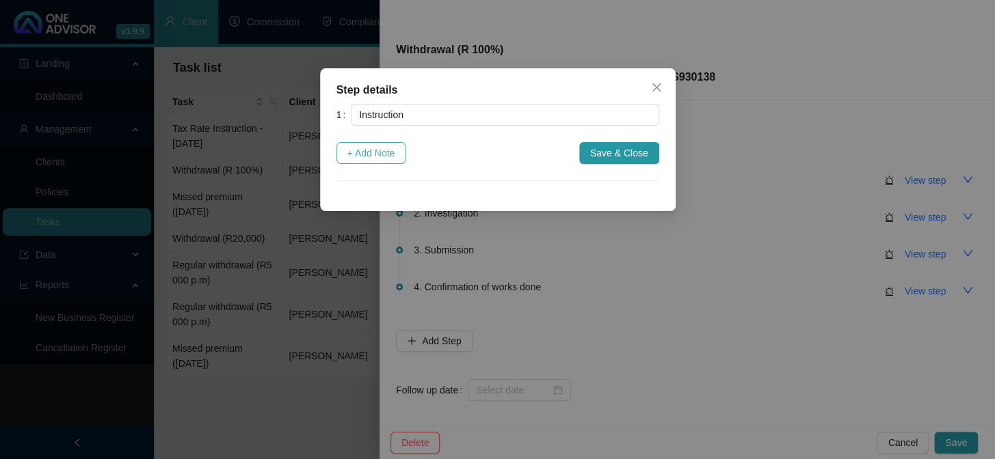
click at [360, 155] on span "+ Add Note" at bounding box center [371, 153] width 48 height 15
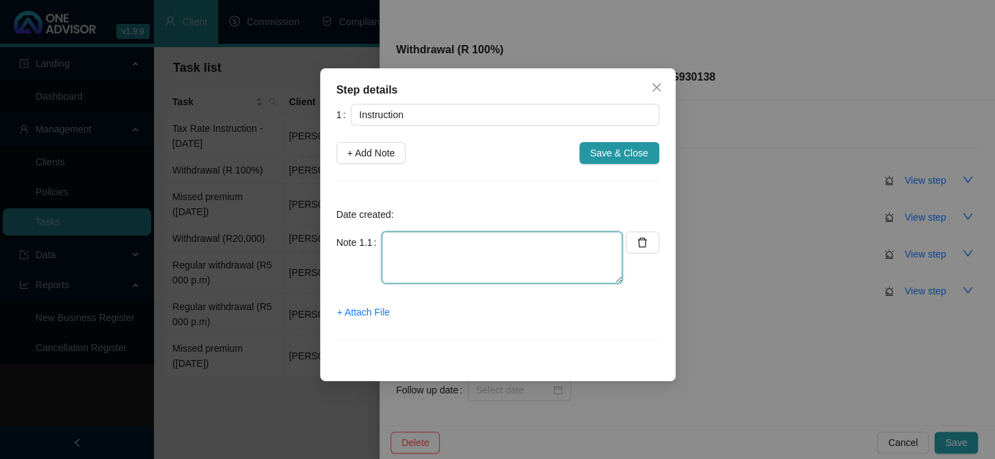
click at [413, 250] on textarea at bounding box center [502, 258] width 241 height 52
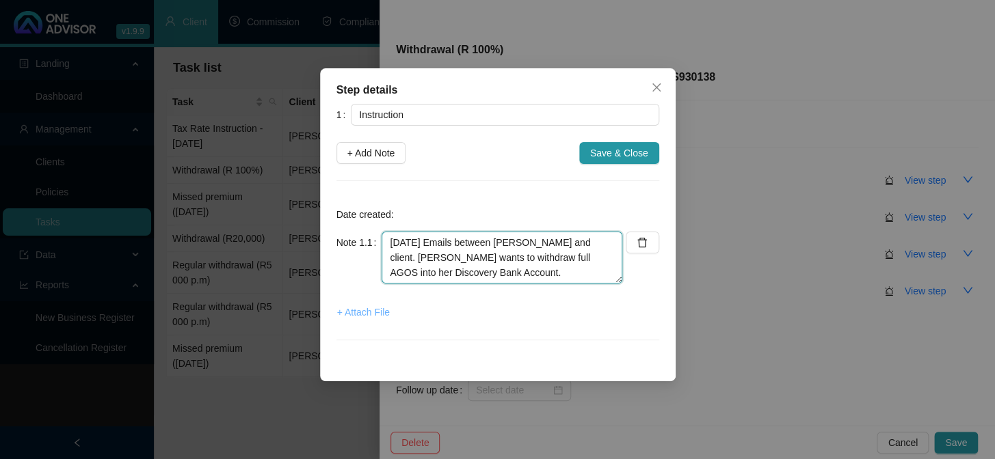
type textarea "[DATE] Emails between [PERSON_NAME] and client. [PERSON_NAME] wants to withdraw…"
click at [357, 310] on span "+ Attach File" at bounding box center [363, 312] width 53 height 15
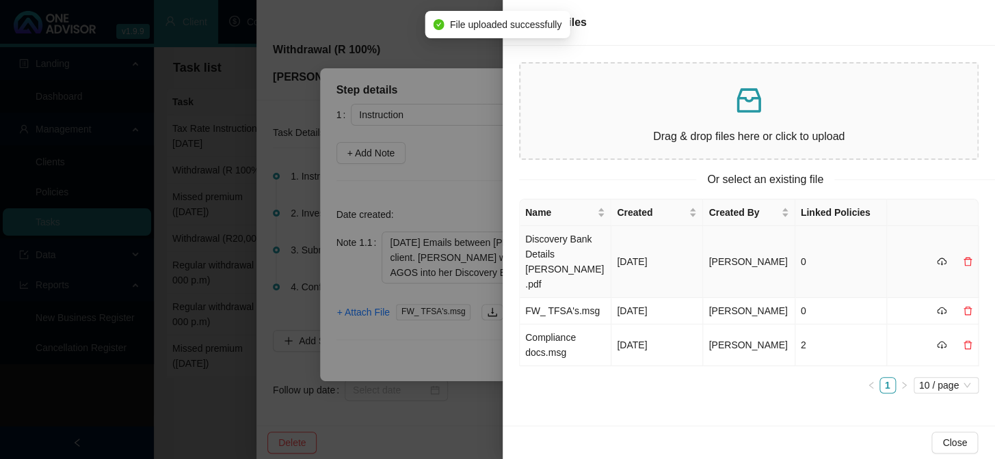
click at [551, 245] on td "Discovery Bank Details [PERSON_NAME].pdf" at bounding box center [566, 262] width 92 height 72
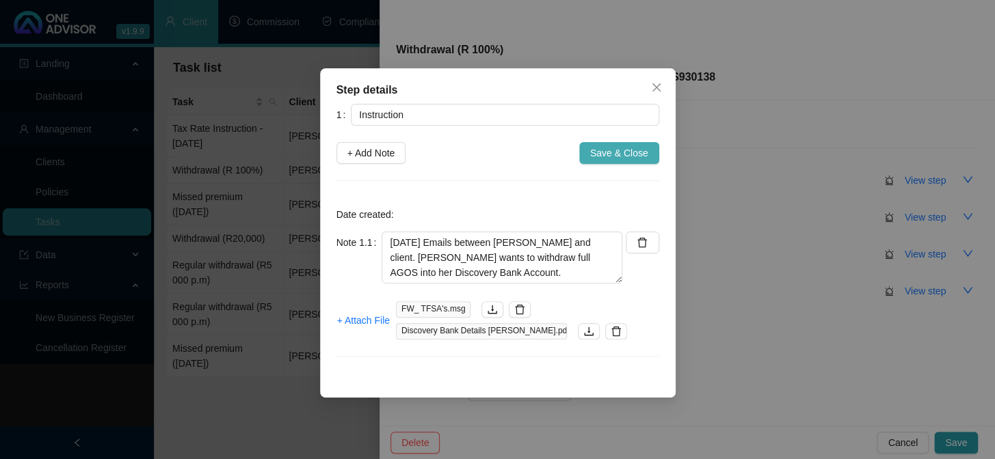
click at [617, 157] on span "Save & Close" at bounding box center [619, 153] width 58 height 15
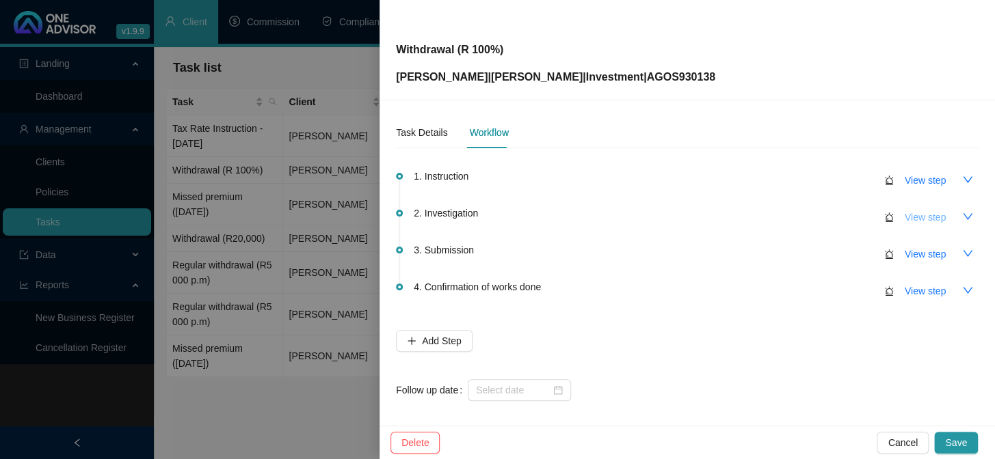
click at [913, 219] on span "View step" at bounding box center [925, 217] width 41 height 15
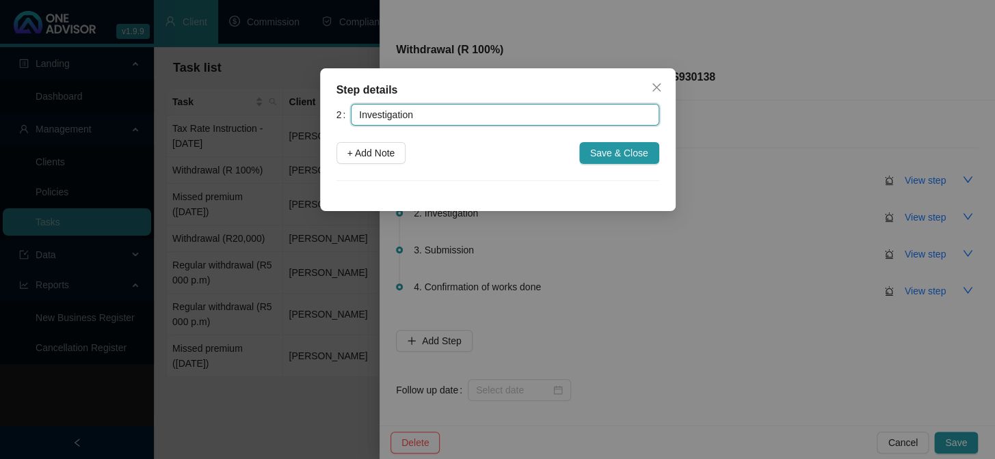
click at [395, 118] on input "Investigation" at bounding box center [505, 115] width 308 height 22
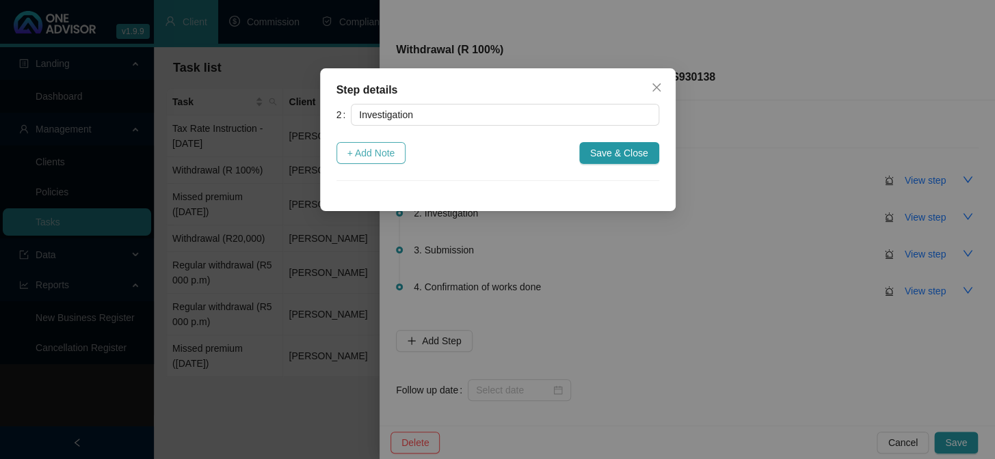
click at [367, 152] on span "+ Add Note" at bounding box center [371, 153] width 48 height 15
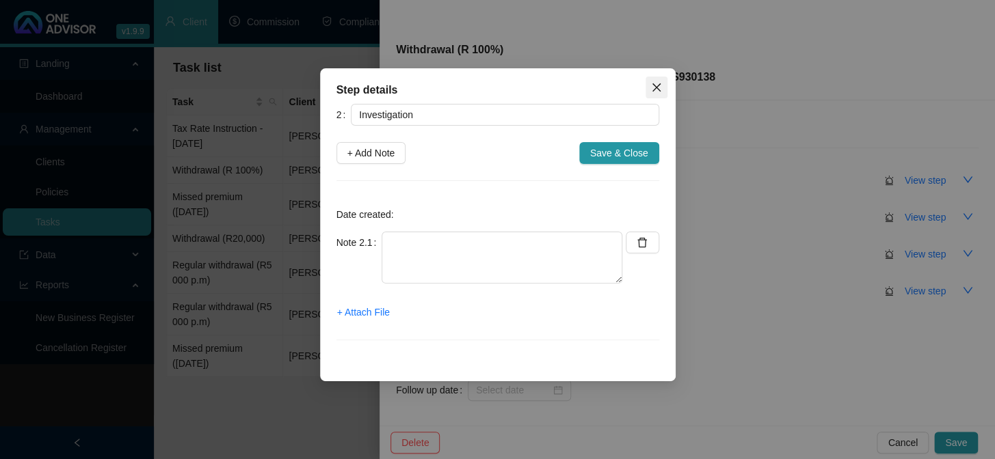
click at [656, 86] on icon "close" at bounding box center [656, 87] width 11 height 11
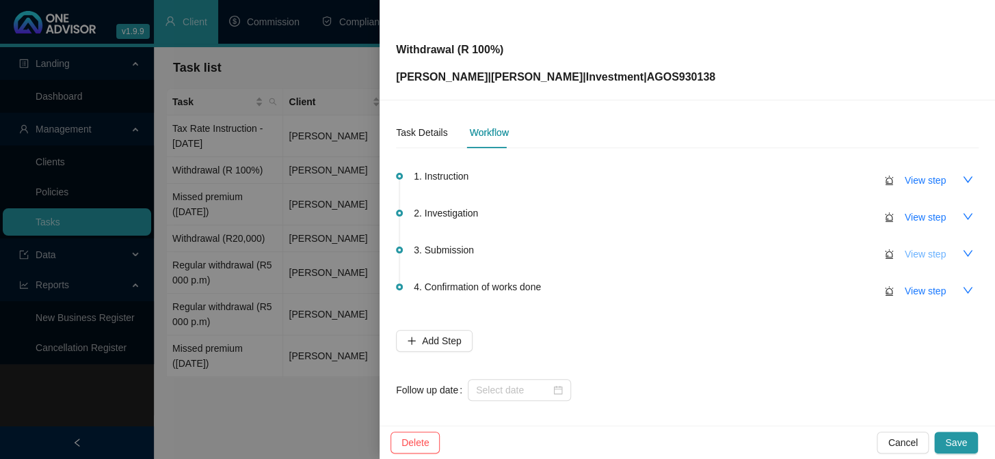
click at [909, 252] on span "View step" at bounding box center [925, 254] width 41 height 15
type input "Submission"
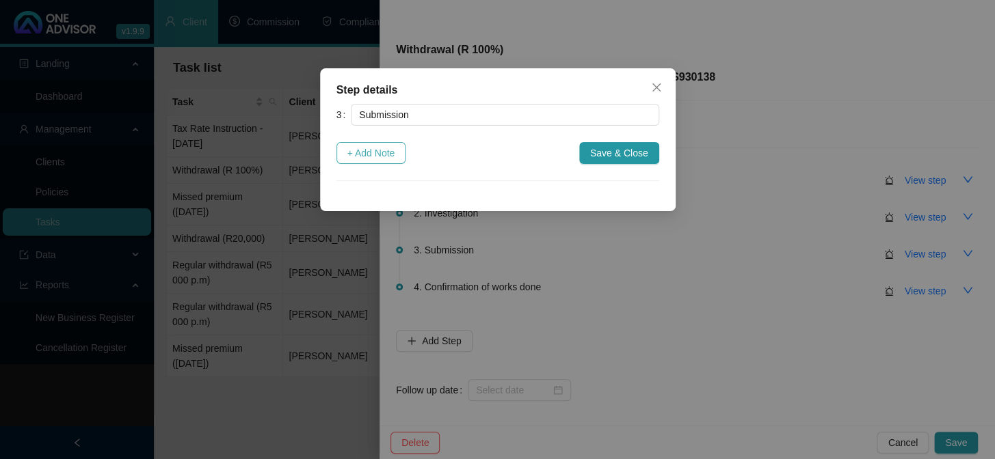
click at [366, 150] on span "+ Add Note" at bounding box center [371, 153] width 48 height 15
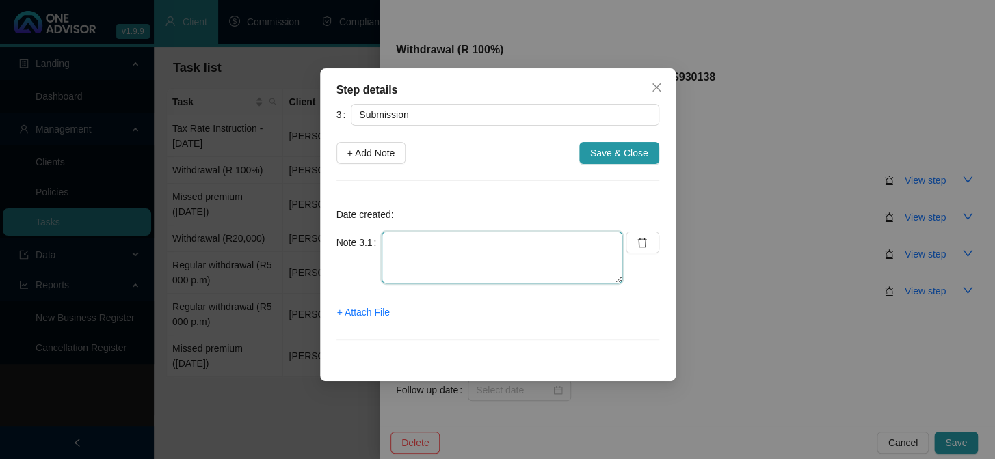
click at [398, 252] on textarea at bounding box center [502, 258] width 241 height 52
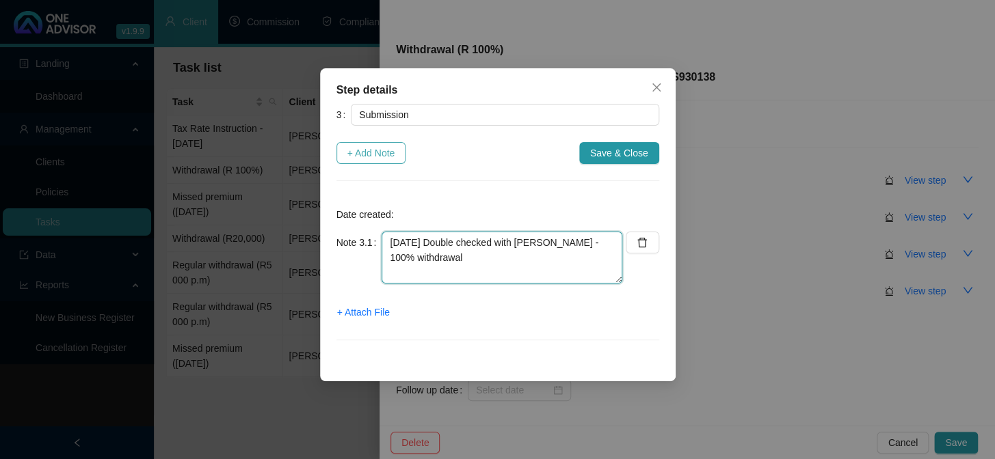
type textarea "[DATE] Double checked with [PERSON_NAME] - 100% withdrawal"
click at [383, 153] on span "+ Add Note" at bounding box center [371, 153] width 48 height 15
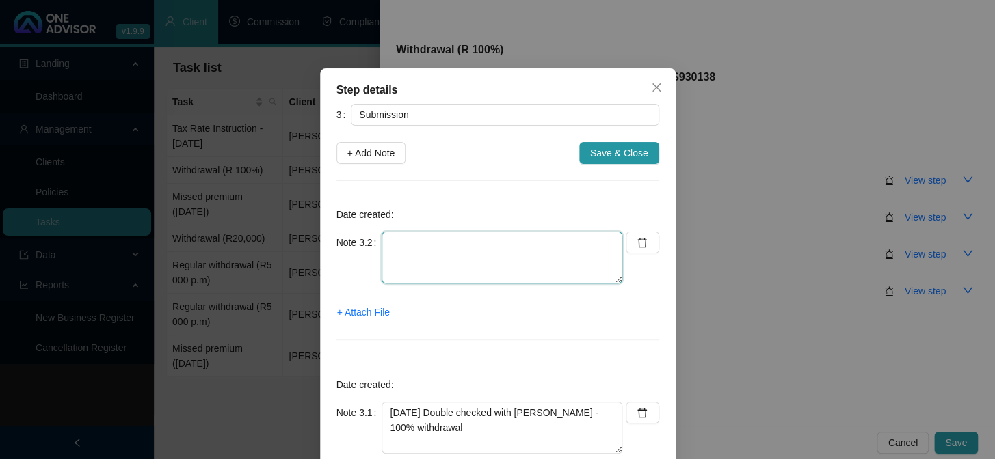
click at [442, 256] on textarea at bounding box center [502, 258] width 241 height 52
click at [593, 243] on textarea "[DATE] Added bank account and submitted online" at bounding box center [502, 258] width 241 height 52
type textarea "[DATE] Added bank account and submitted withdrawal online"
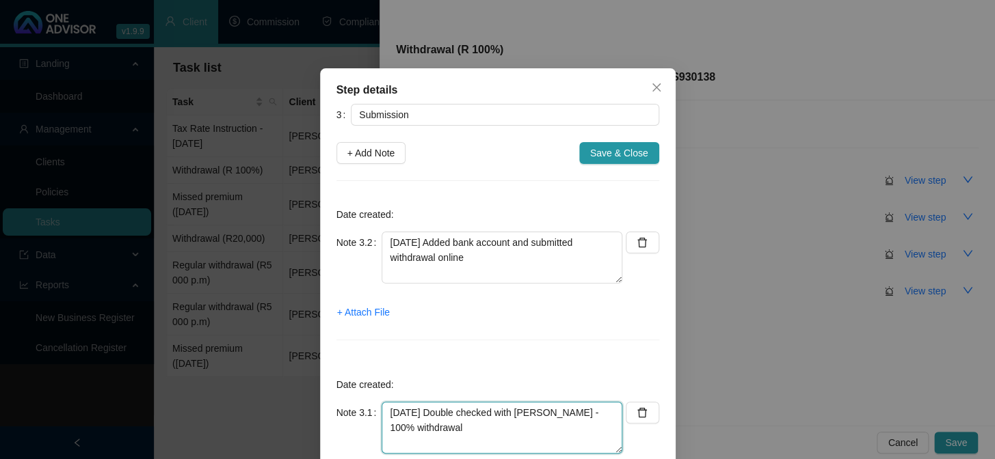
click at [453, 433] on textarea "[DATE] Double checked with [PERSON_NAME] - 100% withdrawal" at bounding box center [502, 428] width 241 height 52
click at [373, 310] on span "+ Attach File" at bounding box center [363, 312] width 53 height 15
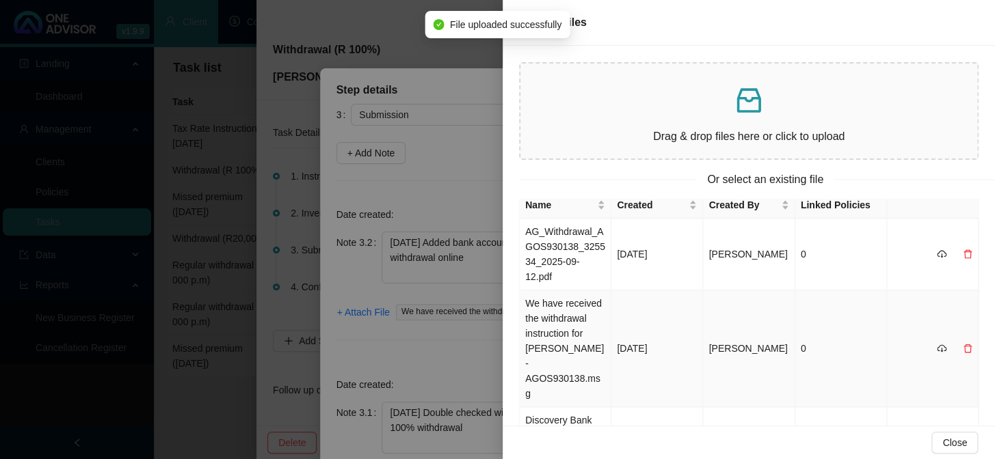
scroll to position [0, 0]
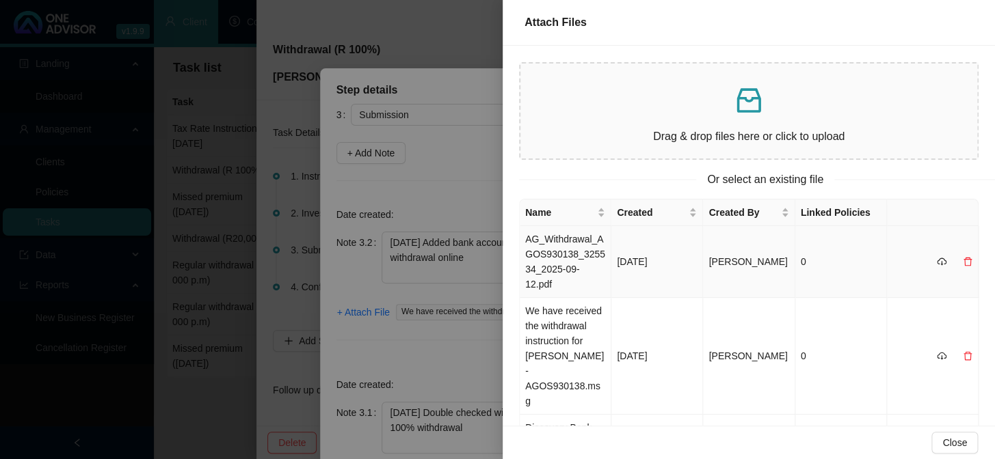
click at [559, 253] on td "AG_Withdrawal_AGOS930138_325534_2025-09-12.pdf" at bounding box center [566, 262] width 92 height 72
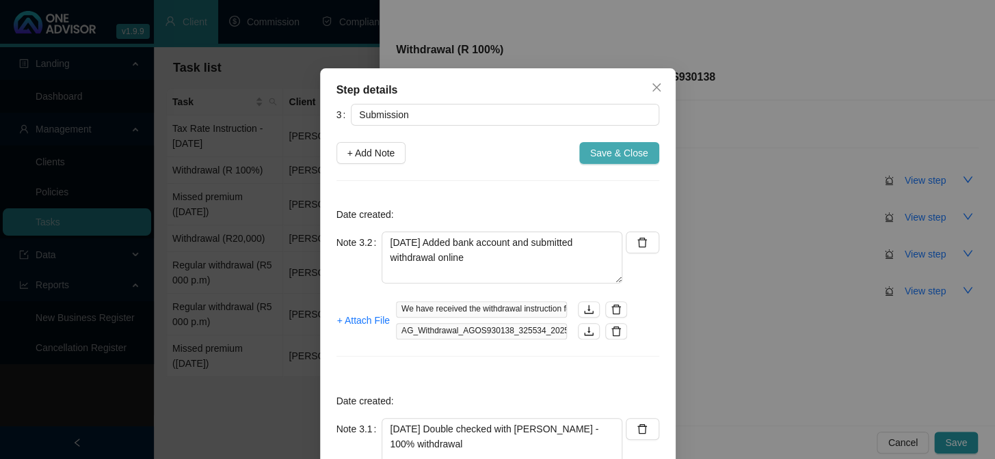
click at [611, 156] on span "Save & Close" at bounding box center [619, 153] width 58 height 15
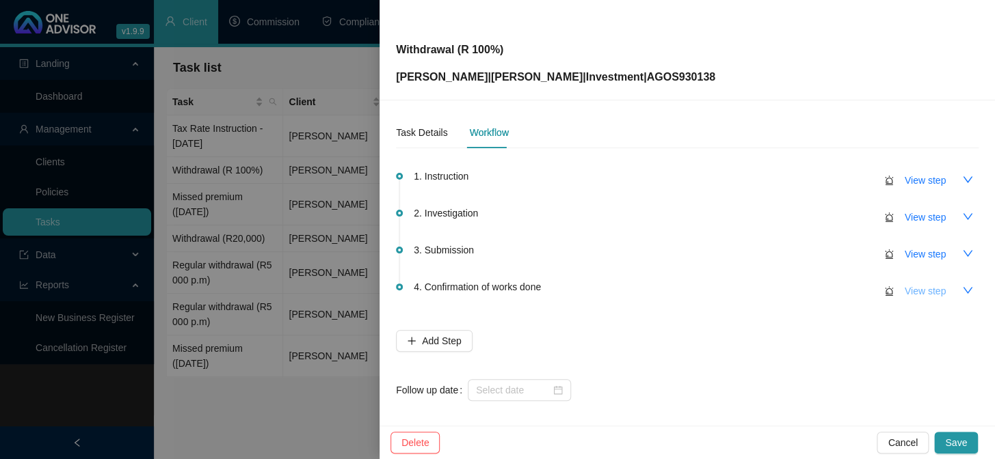
click at [907, 285] on span "View step" at bounding box center [925, 291] width 41 height 15
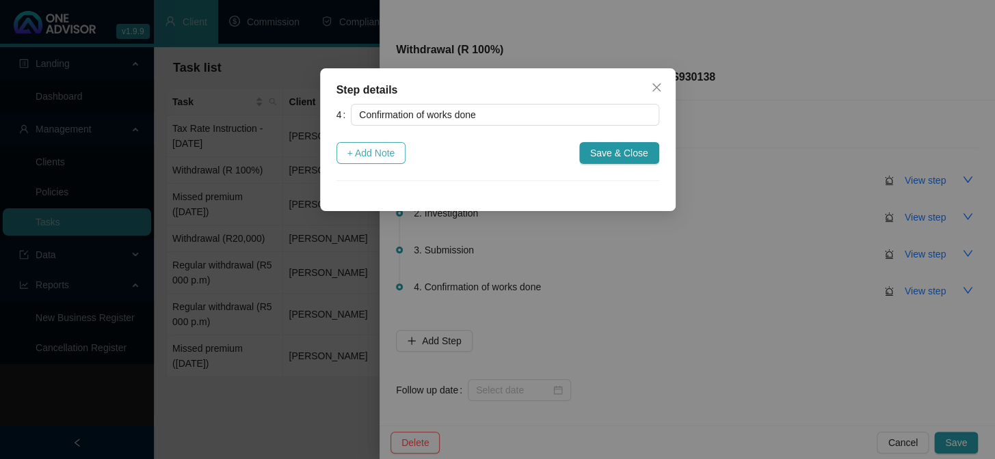
click at [384, 152] on span "+ Add Note" at bounding box center [371, 153] width 48 height 15
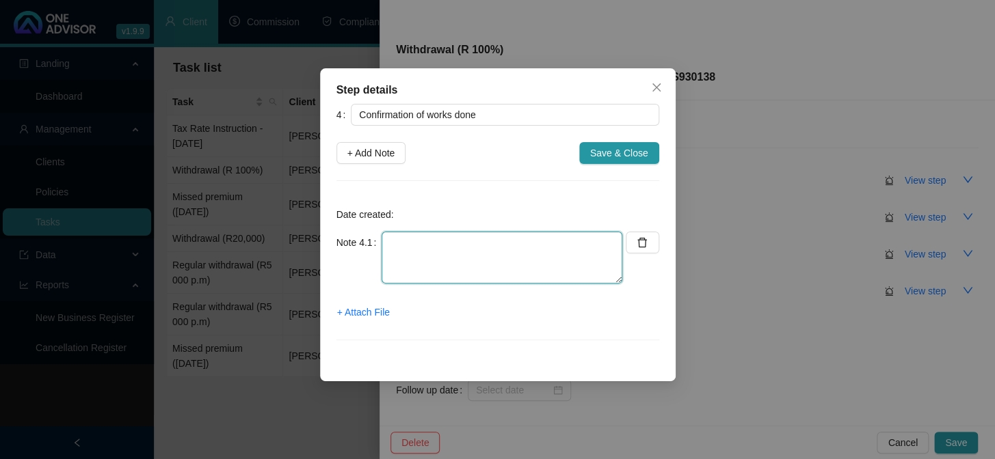
click at [462, 256] on textarea at bounding box center [502, 258] width 241 height 52
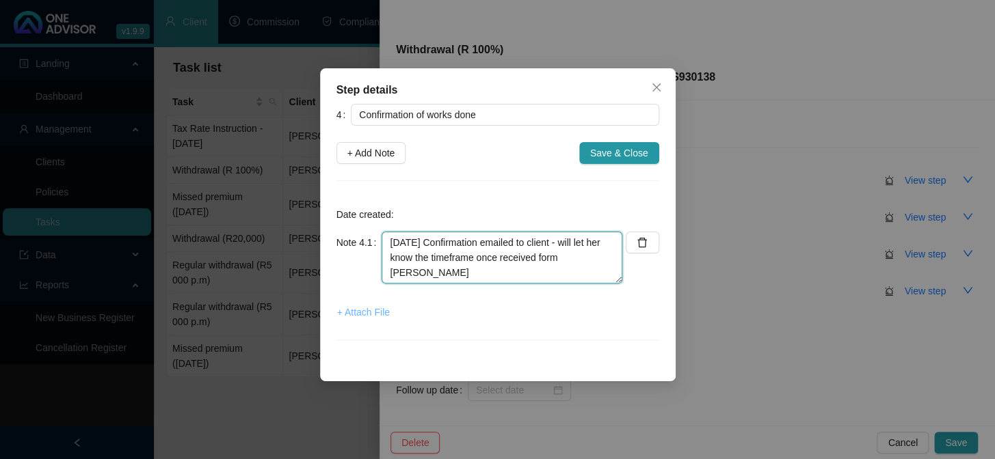
type textarea "[DATE] Confirmation emailed to client - will let her know the timeframe once re…"
click at [362, 305] on span "+ Attach File" at bounding box center [363, 312] width 53 height 15
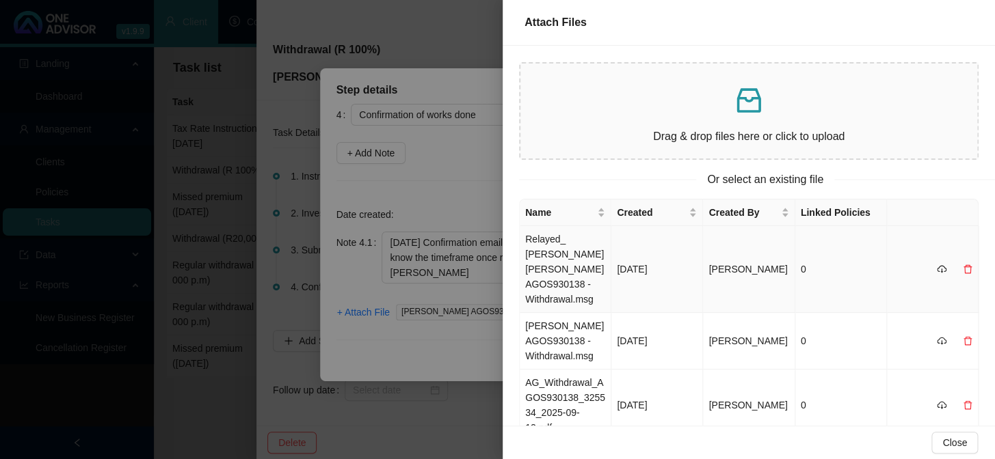
click at [550, 258] on td "Relayed_ [PERSON_NAME] [PERSON_NAME] AGOS930138 - Withdrawal.msg" at bounding box center [566, 269] width 92 height 87
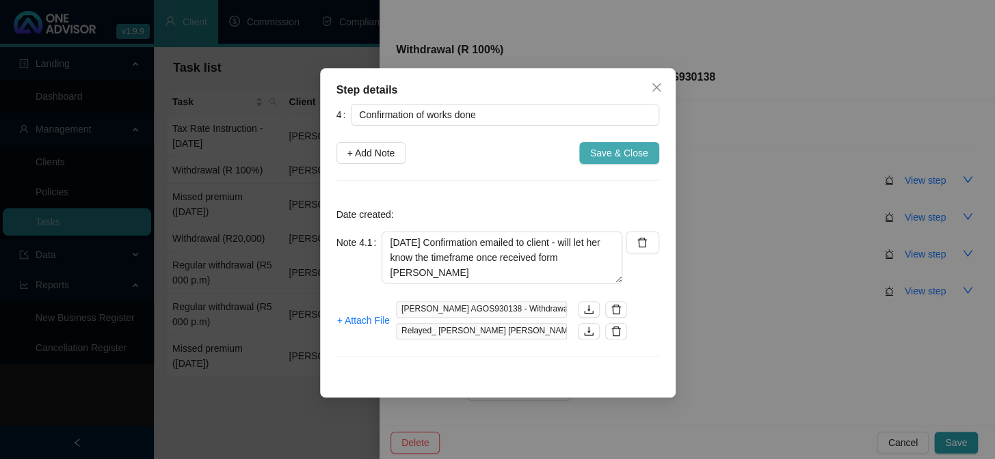
click at [609, 148] on span "Save & Close" at bounding box center [619, 153] width 58 height 15
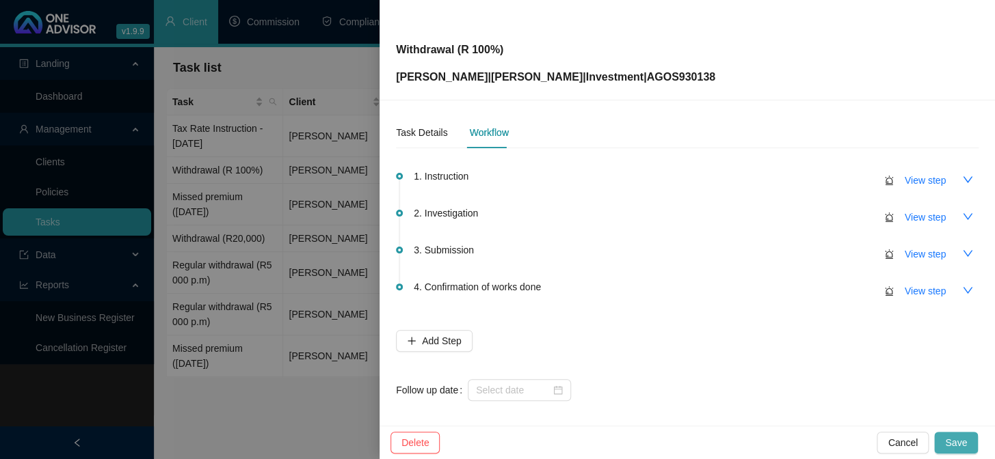
click at [954, 443] on span "Save" at bounding box center [956, 443] width 22 height 15
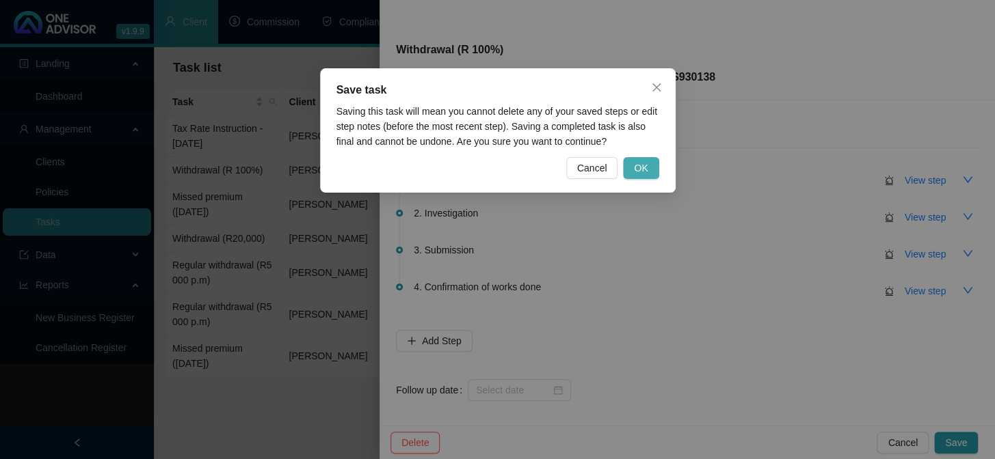
click at [647, 164] on span "OK" at bounding box center [641, 168] width 14 height 15
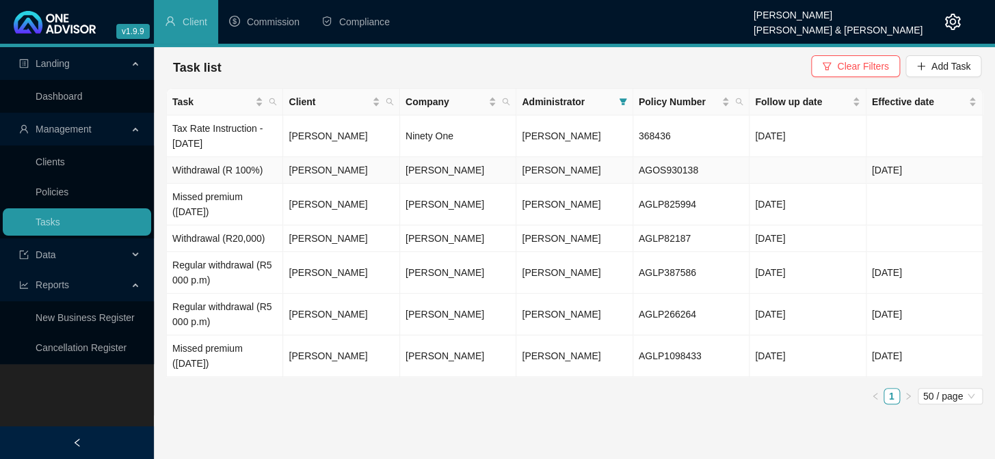
click at [330, 170] on td "[PERSON_NAME]" at bounding box center [341, 170] width 116 height 27
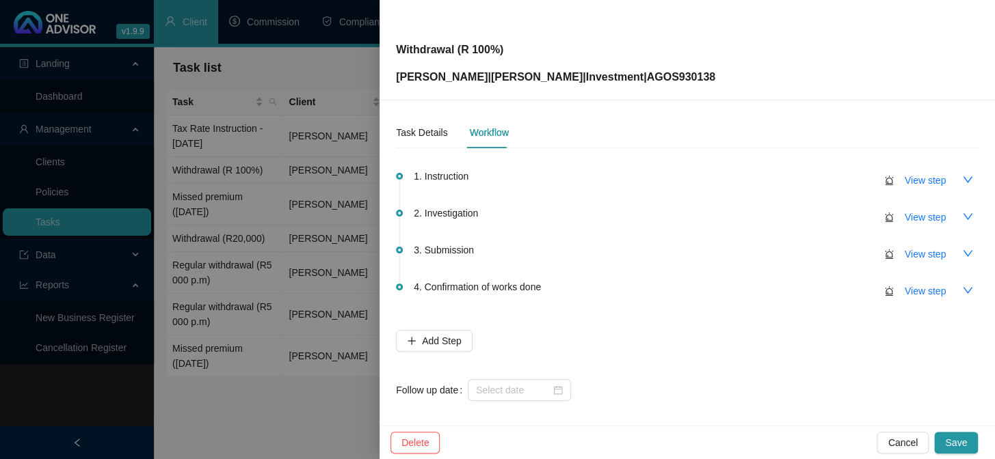
scroll to position [7, 0]
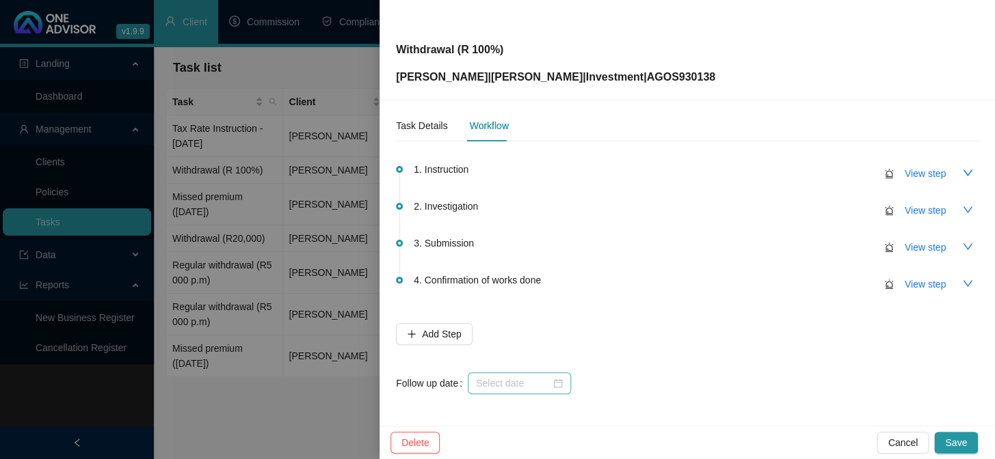
click at [556, 386] on div at bounding box center [519, 383] width 87 height 15
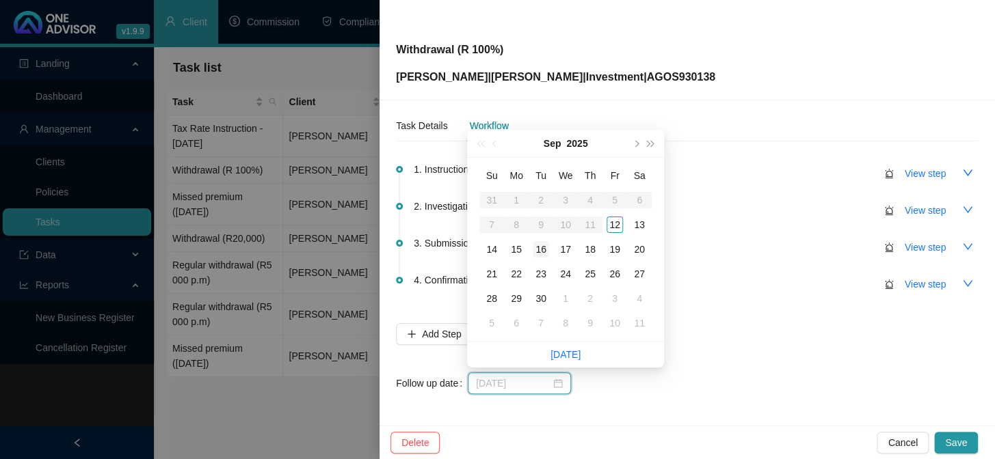
type input "[DATE]"
click at [539, 252] on div "16" at bounding box center [541, 249] width 16 height 16
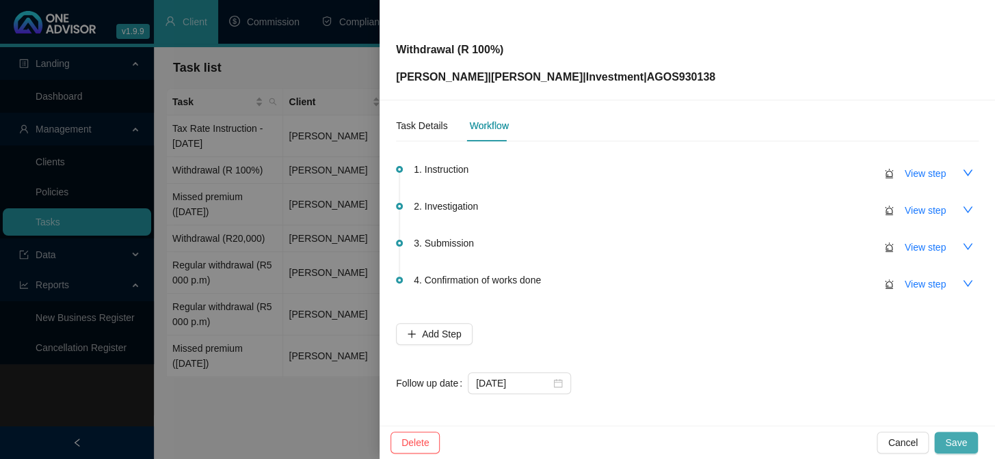
click at [955, 436] on span "Save" at bounding box center [956, 443] width 22 height 15
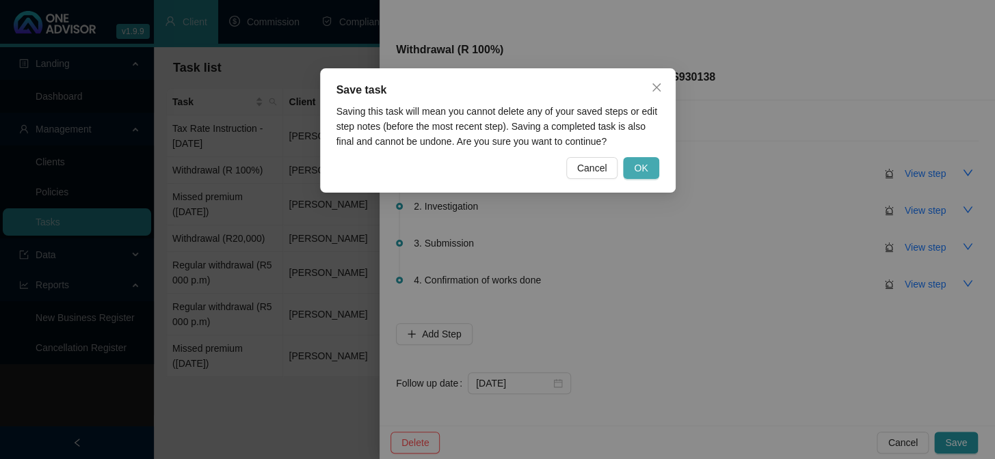
click at [638, 166] on span "OK" at bounding box center [641, 168] width 14 height 15
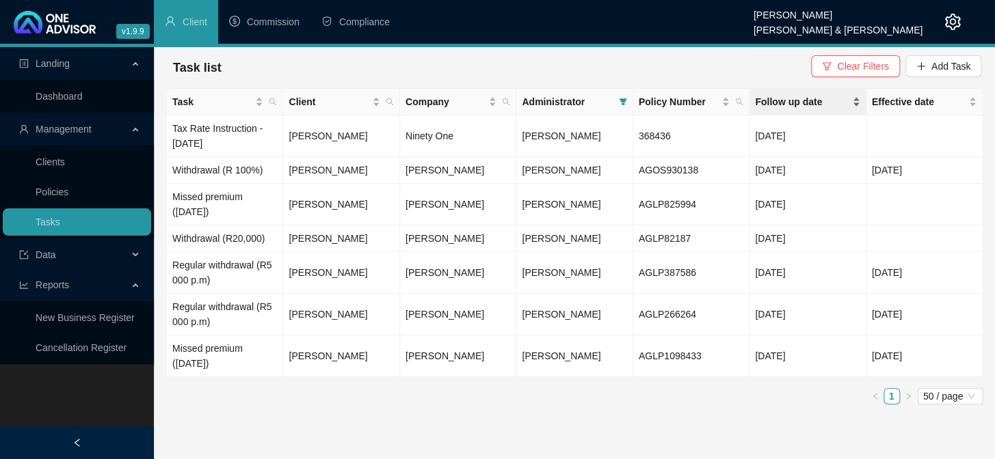
click at [832, 101] on span "Follow up date" at bounding box center [802, 101] width 94 height 15
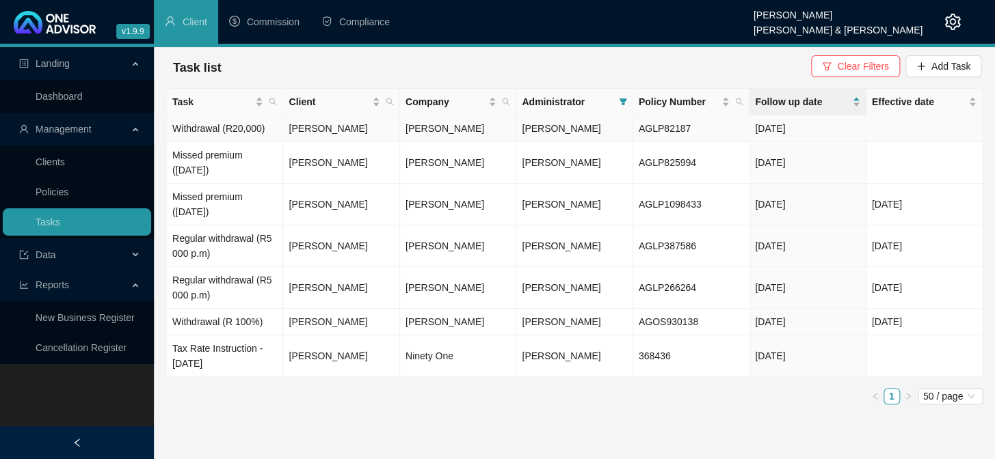
click at [208, 135] on td "Withdrawal (R20,000)" at bounding box center [225, 129] width 116 height 27
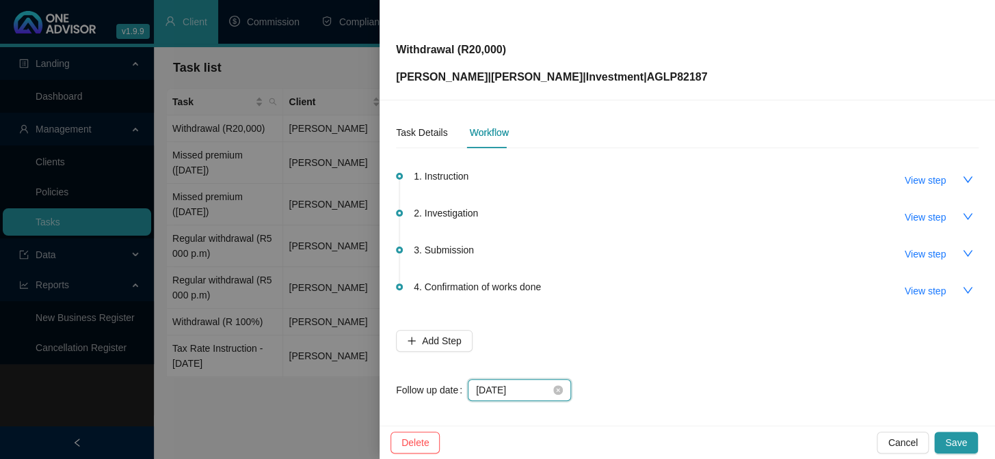
click at [528, 392] on input "[DATE]" at bounding box center [513, 390] width 75 height 15
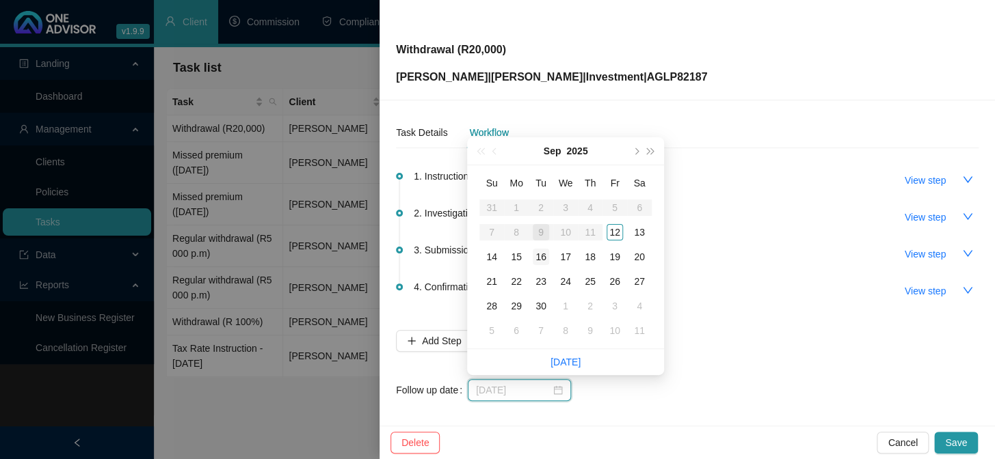
type input "[DATE]"
click at [542, 252] on div "16" at bounding box center [541, 257] width 16 height 16
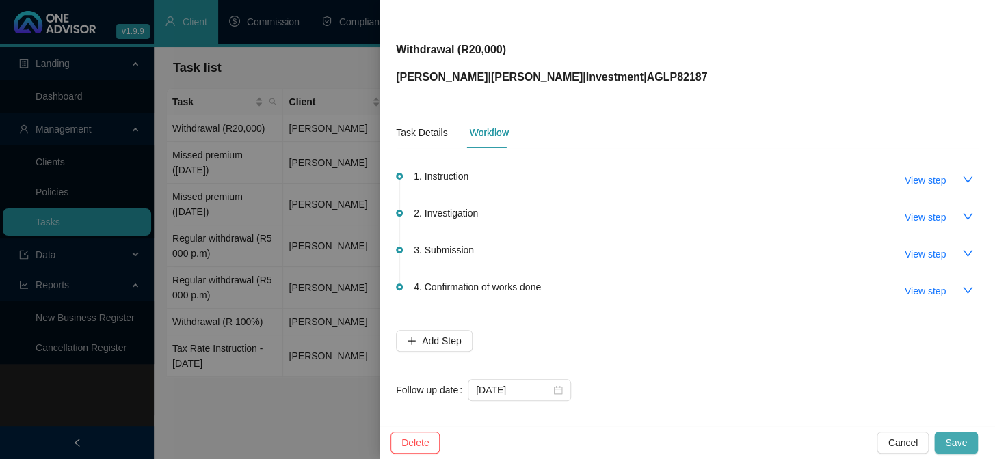
click at [961, 438] on span "Save" at bounding box center [956, 443] width 22 height 15
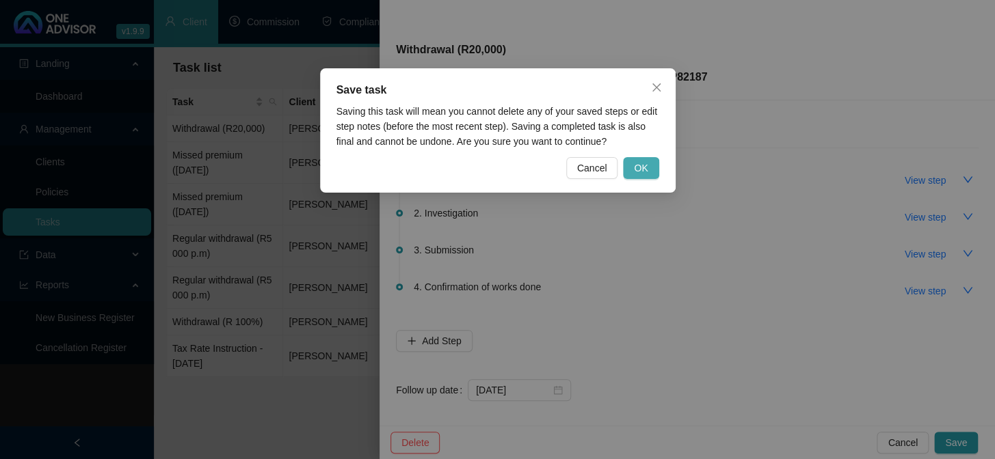
click at [630, 171] on button "OK" at bounding box center [641, 168] width 36 height 22
